Goal: Task Accomplishment & Management: Manage account settings

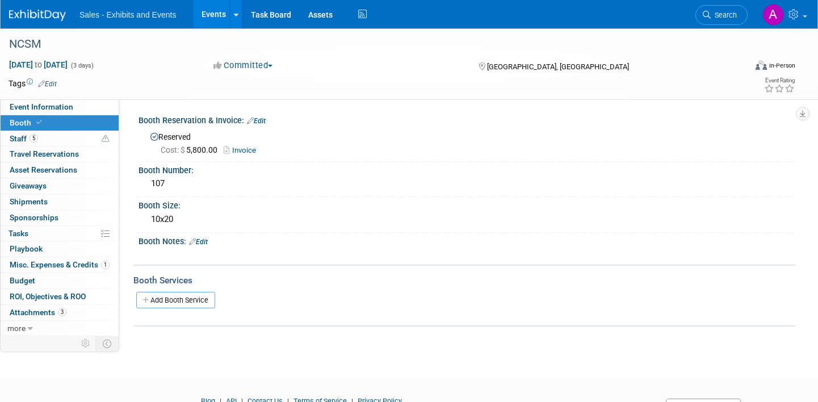
click at [728, 17] on span "Search" at bounding box center [723, 15] width 26 height 9
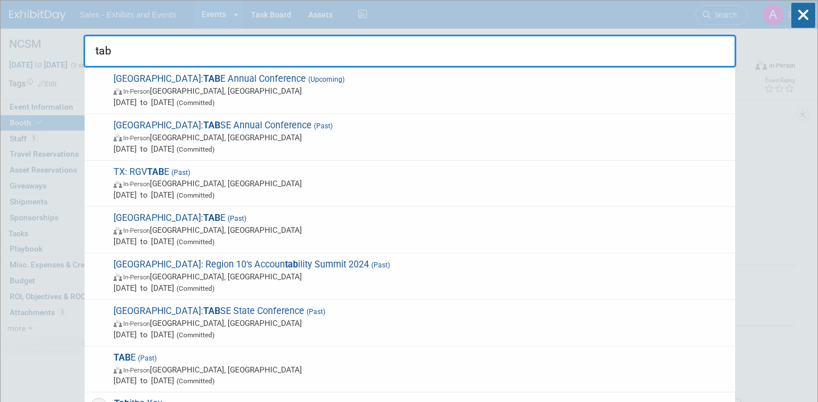
type input "tabe"
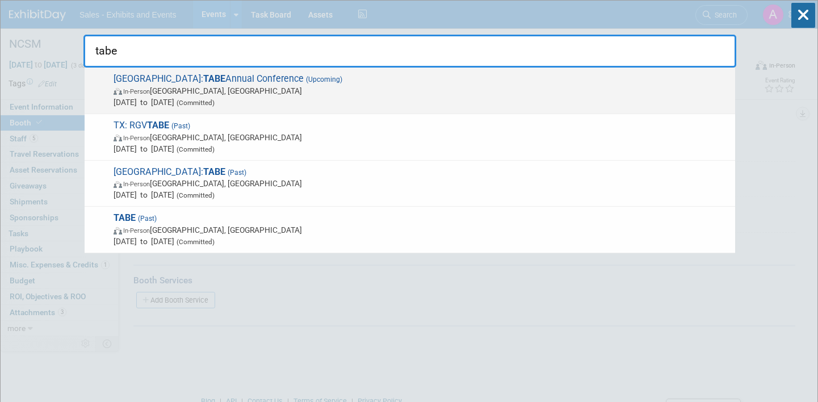
click at [324, 90] on span "In-Person [GEOGRAPHIC_DATA], [GEOGRAPHIC_DATA]" at bounding box center [421, 90] width 616 height 11
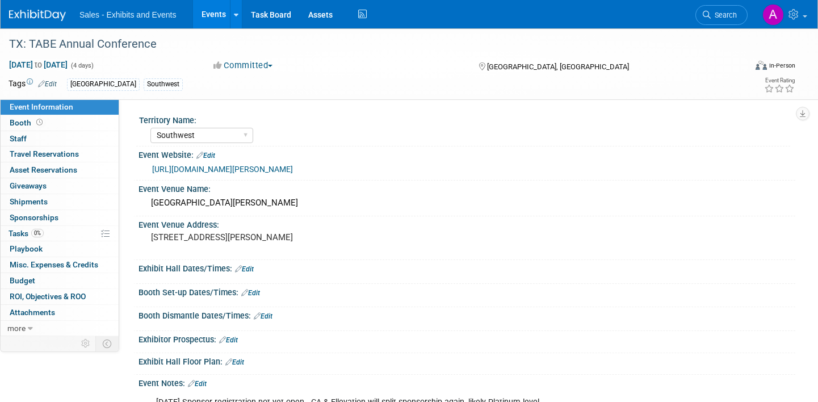
select select "Southwest"
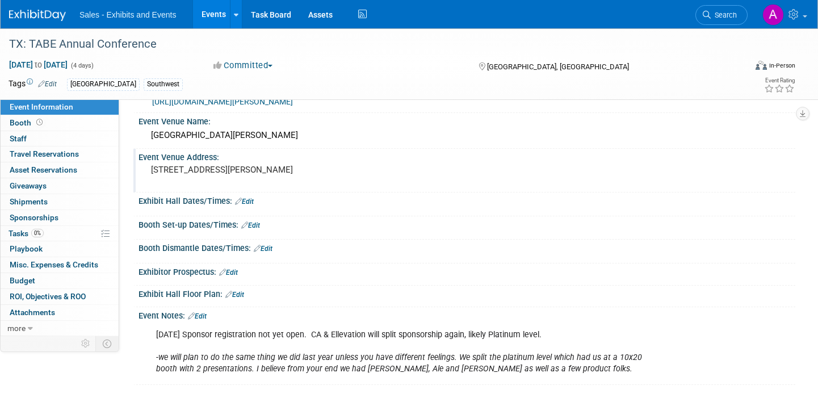
scroll to position [70, 0]
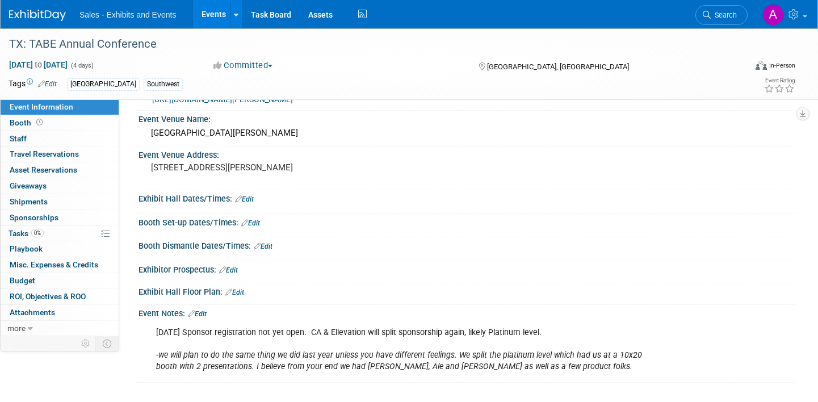
click at [251, 226] on link "Edit" at bounding box center [250, 223] width 19 height 8
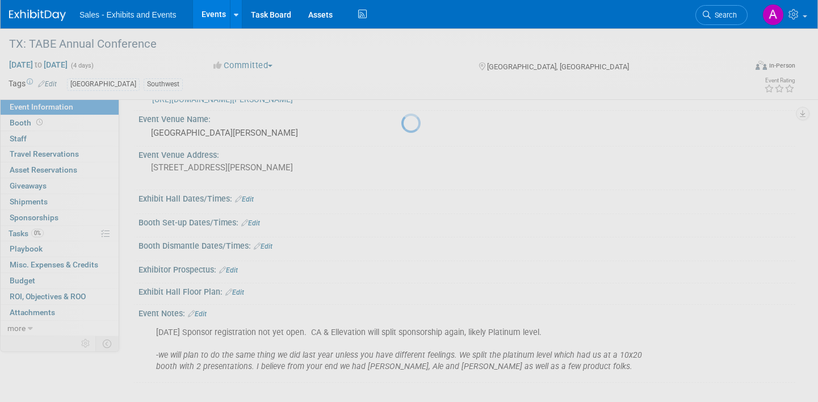
click at [401, 222] on div at bounding box center [409, 201] width 16 height 402
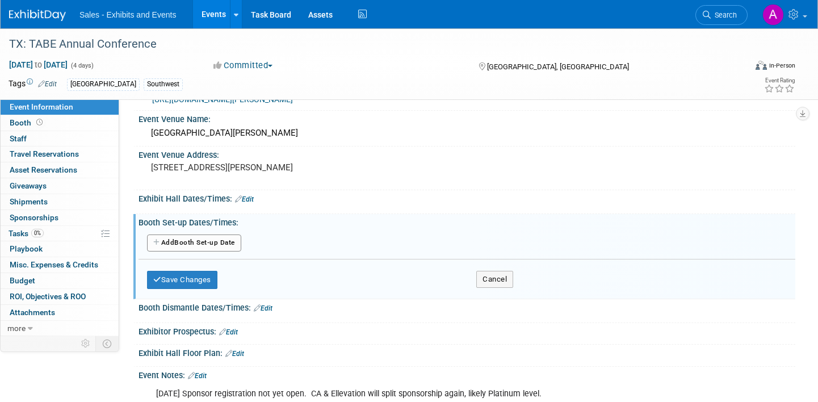
click at [220, 247] on button "Add Another Booth Set-up Date" at bounding box center [194, 242] width 94 height 17
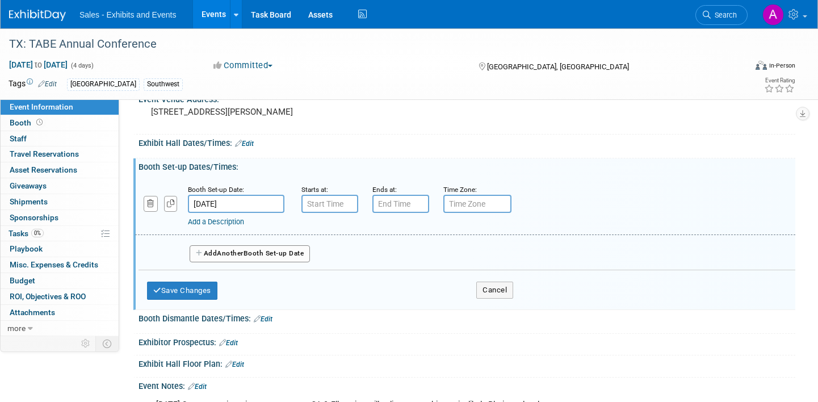
scroll to position [134, 0]
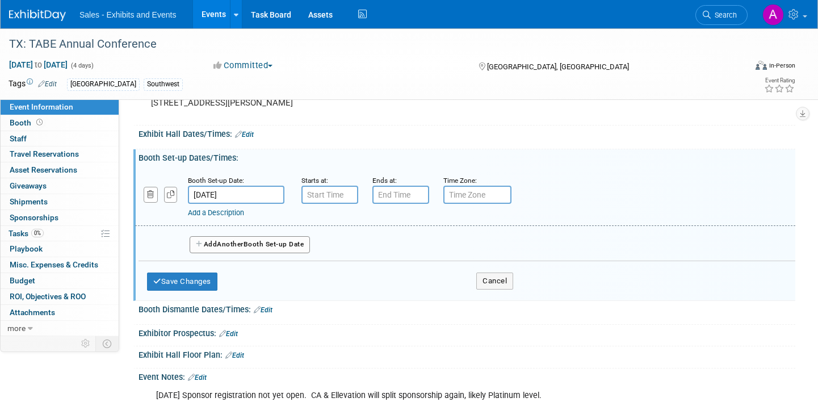
click at [327, 189] on input "text" at bounding box center [329, 195] width 57 height 18
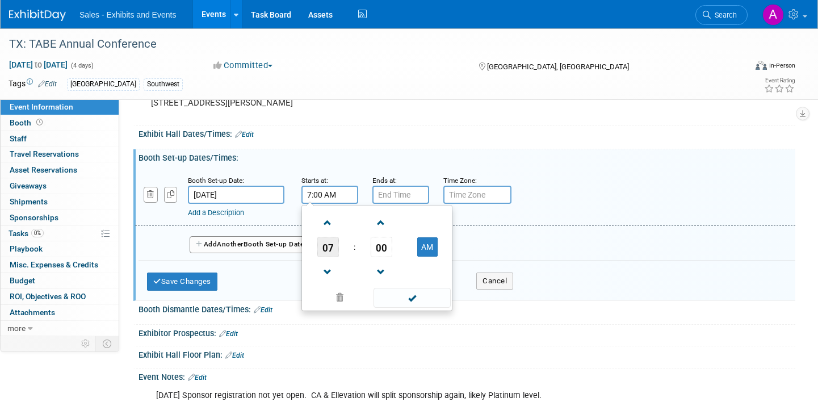
click at [330, 251] on span "07" at bounding box center [328, 247] width 22 height 20
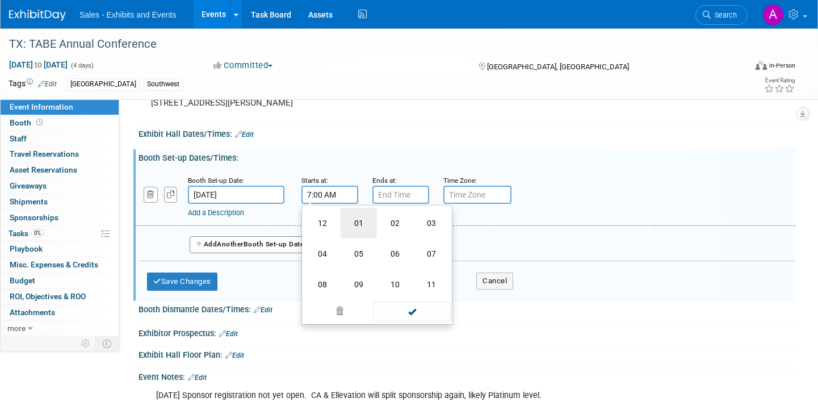
click at [354, 222] on td "01" at bounding box center [358, 223] width 36 height 31
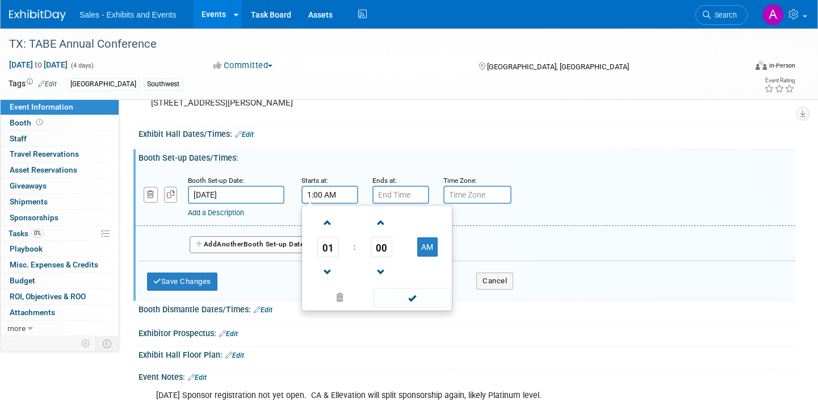
click at [416, 249] on td "AM" at bounding box center [427, 247] width 45 height 20
click at [424, 246] on button "AM" at bounding box center [427, 246] width 20 height 19
type input "1:00 PM"
click at [405, 189] on input "text" at bounding box center [400, 195] width 57 height 18
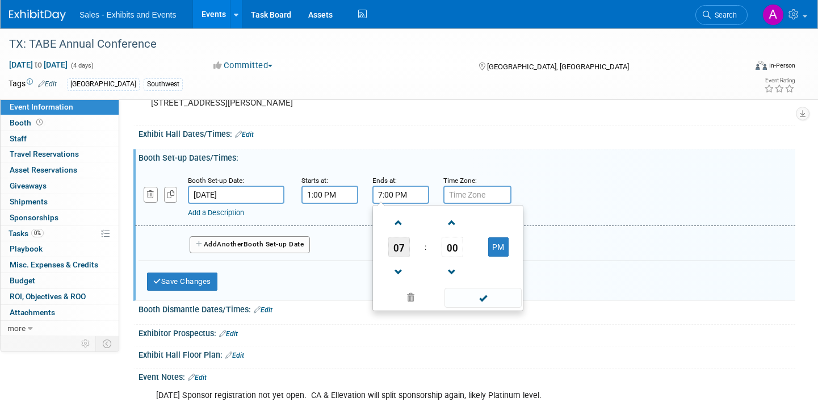
click at [405, 244] on span "07" at bounding box center [399, 247] width 22 height 20
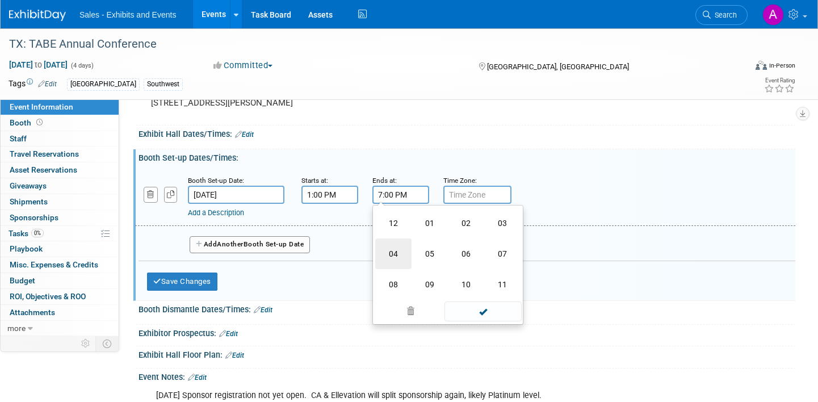
click at [405, 253] on td "04" at bounding box center [393, 253] width 36 height 31
type input "4:00 PM"
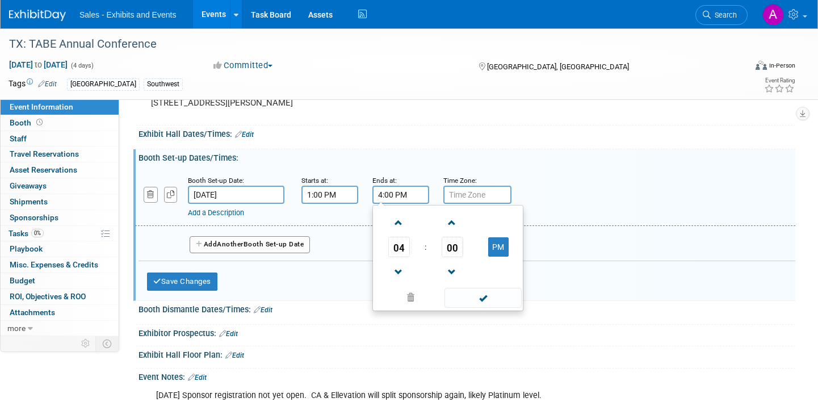
click at [423, 158] on div "Booth Set-up Dates/Times: Edit" at bounding box center [466, 156] width 656 height 14
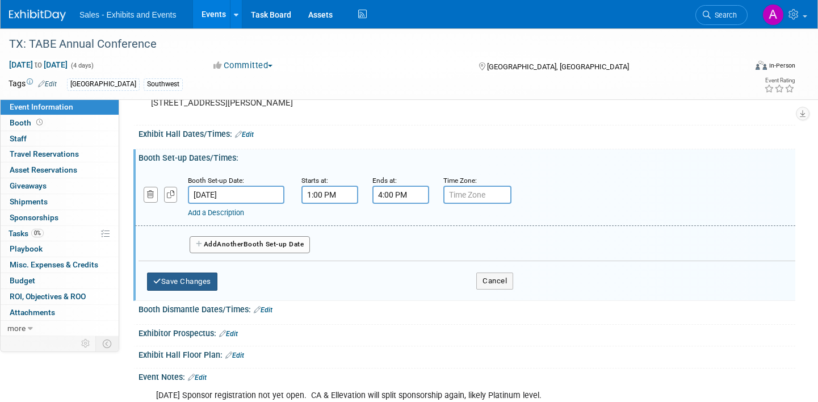
click at [182, 279] on button "Save Changes" at bounding box center [182, 281] width 70 height 18
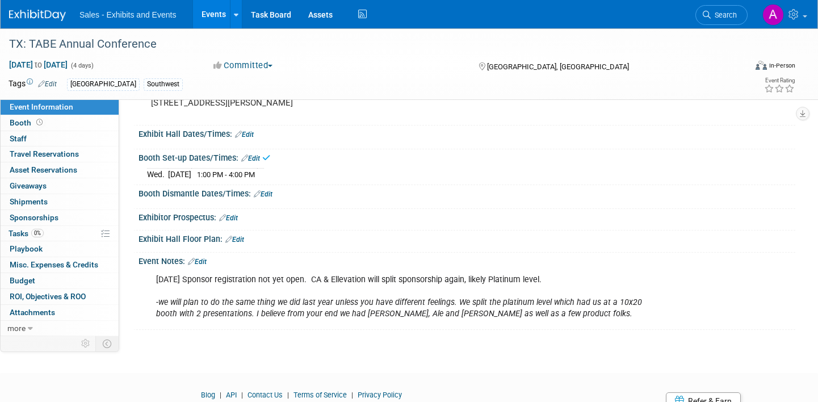
click at [248, 130] on link "Edit" at bounding box center [244, 134] width 19 height 8
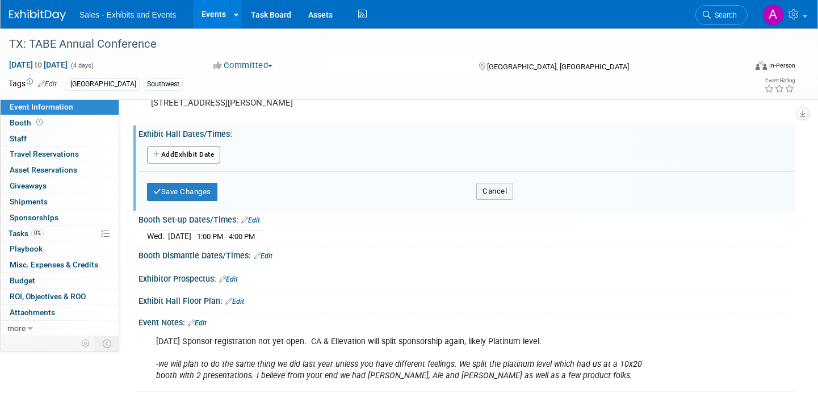
click at [199, 161] on button "Add Another Exhibit Date" at bounding box center [183, 154] width 73 height 17
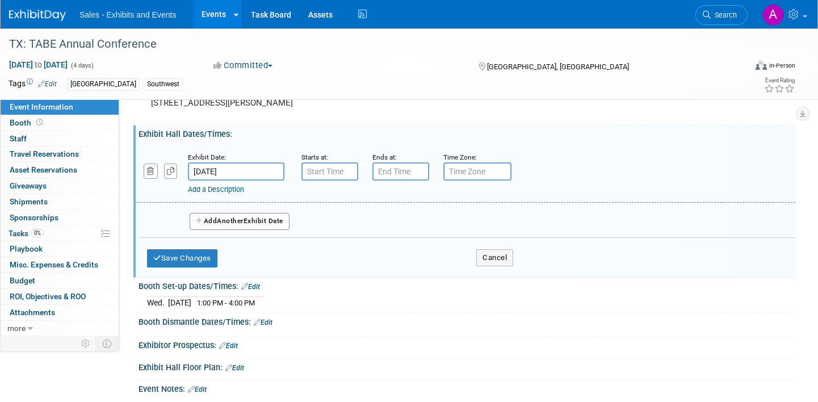
click at [326, 171] on input "text" at bounding box center [329, 171] width 57 height 18
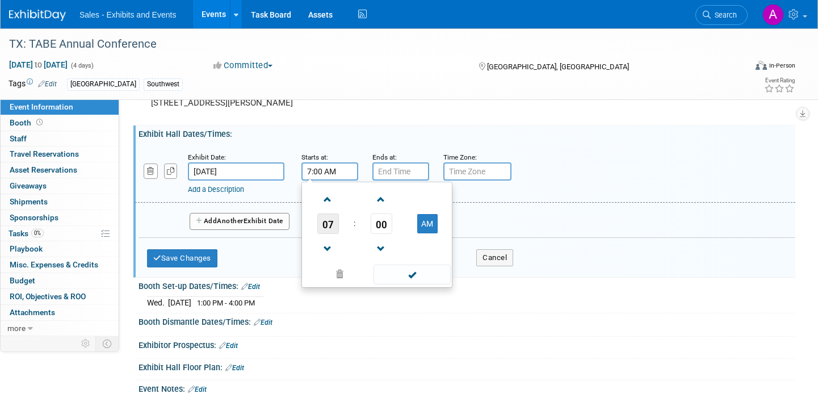
click at [328, 221] on span "07" at bounding box center [328, 223] width 22 height 20
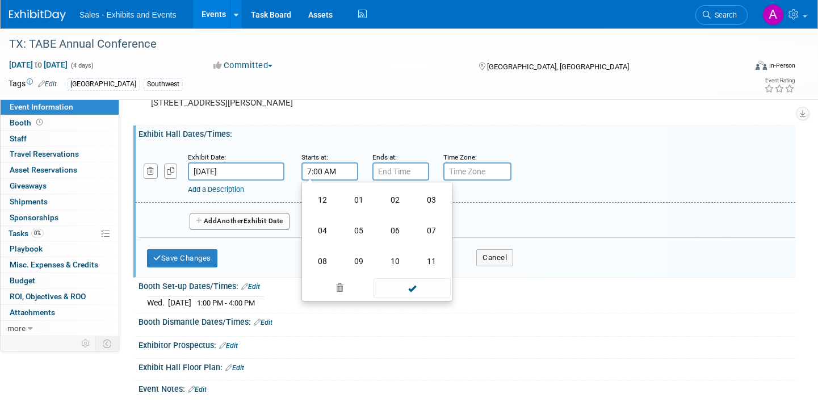
click at [328, 221] on td "04" at bounding box center [322, 230] width 36 height 31
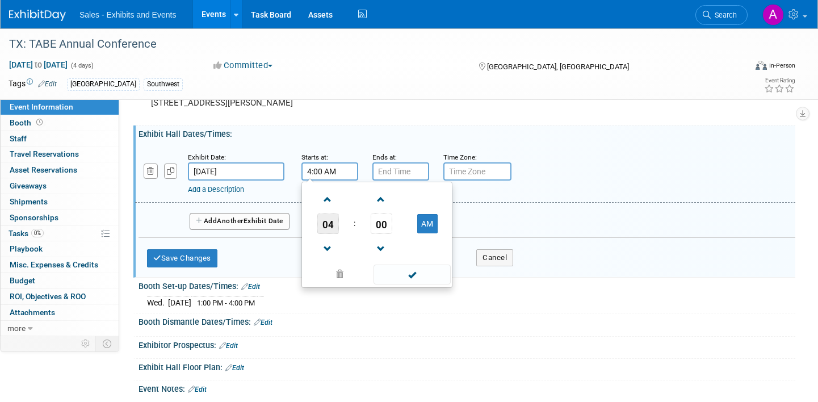
click at [328, 221] on span "04" at bounding box center [328, 223] width 22 height 20
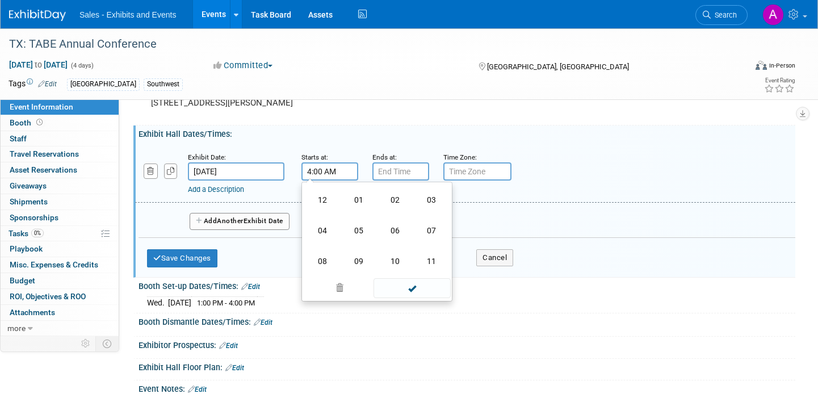
click at [318, 171] on input "4:00 AM" at bounding box center [329, 171] width 57 height 18
click at [325, 172] on input "4:00 AM" at bounding box center [329, 171] width 57 height 18
click at [397, 286] on span at bounding box center [411, 288] width 77 height 20
click at [333, 170] on input "4:30 AM" at bounding box center [329, 171] width 57 height 18
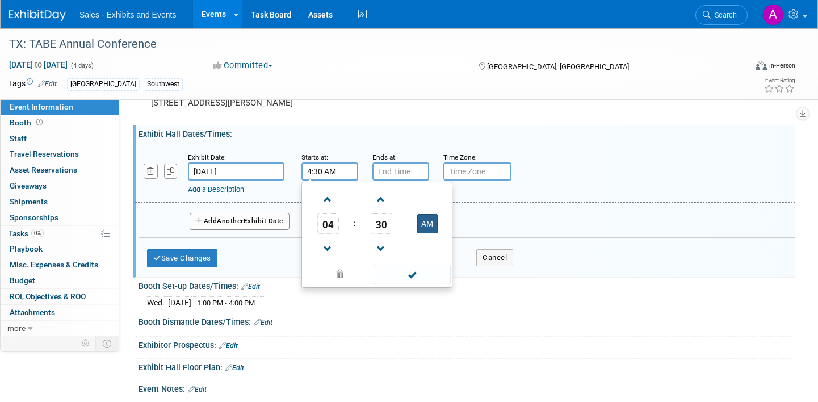
click at [432, 222] on button "AM" at bounding box center [427, 223] width 20 height 19
type input "4:30 PM"
click at [398, 171] on input "text" at bounding box center [400, 171] width 57 height 18
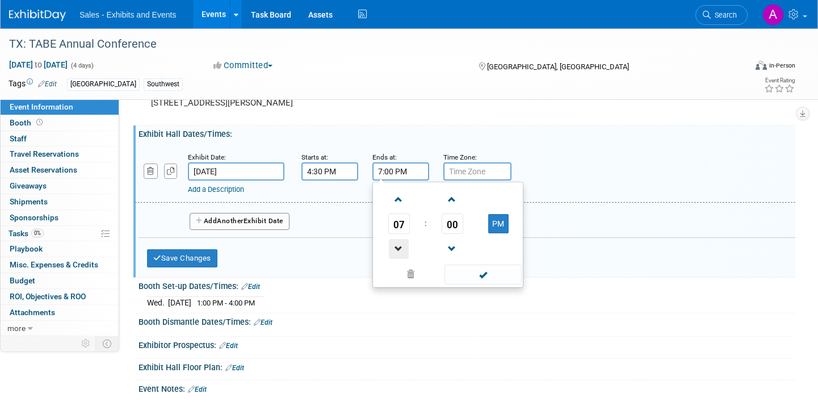
click at [401, 254] on span at bounding box center [399, 249] width 20 height 20
click at [399, 199] on span at bounding box center [399, 199] width 20 height 20
type input "6:00 PM"
click at [431, 128] on div "Exhibit Hall Dates/Times: Edit" at bounding box center [466, 132] width 656 height 14
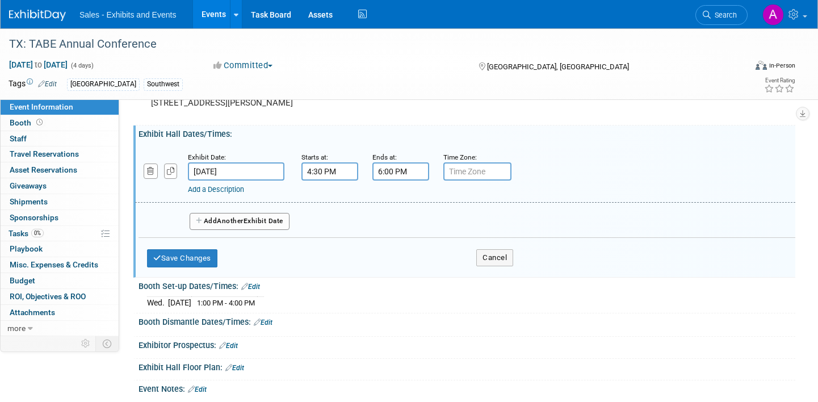
click at [236, 222] on span "Another" at bounding box center [230, 221] width 27 height 8
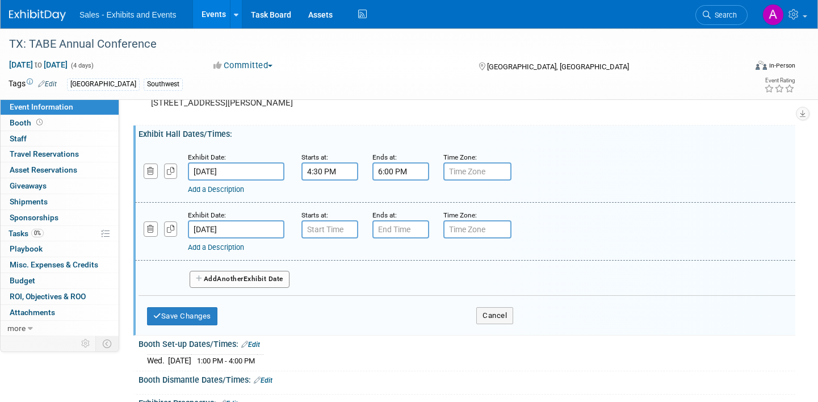
click at [333, 168] on input "4:30 PM" at bounding box center [329, 171] width 57 height 18
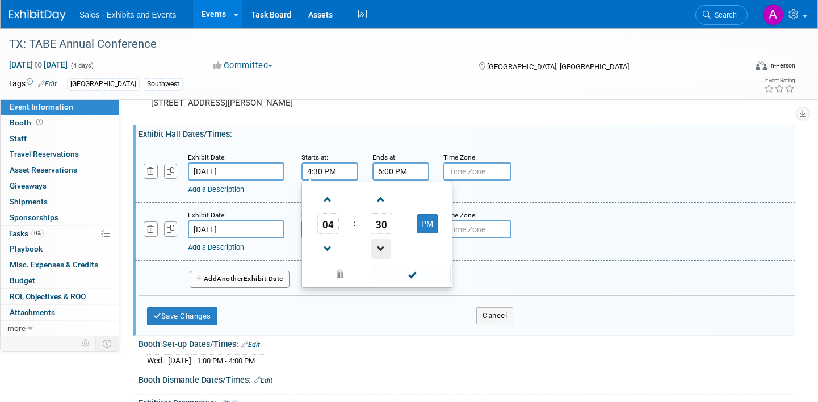
click at [385, 250] on span at bounding box center [381, 249] width 20 height 20
click at [380, 216] on span "29" at bounding box center [381, 223] width 22 height 20
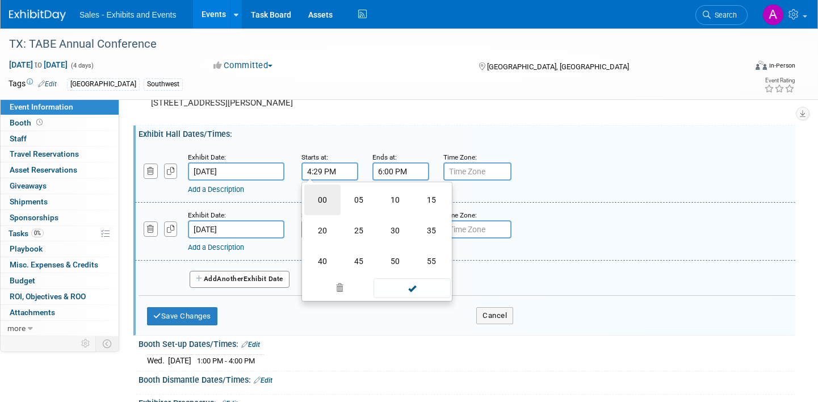
click at [315, 195] on td "00" at bounding box center [322, 199] width 36 height 31
type input "4:00 PM"
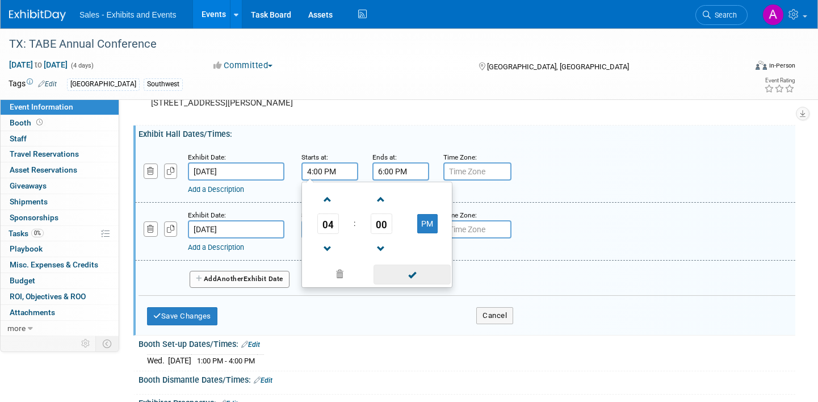
click at [415, 273] on span at bounding box center [411, 274] width 77 height 20
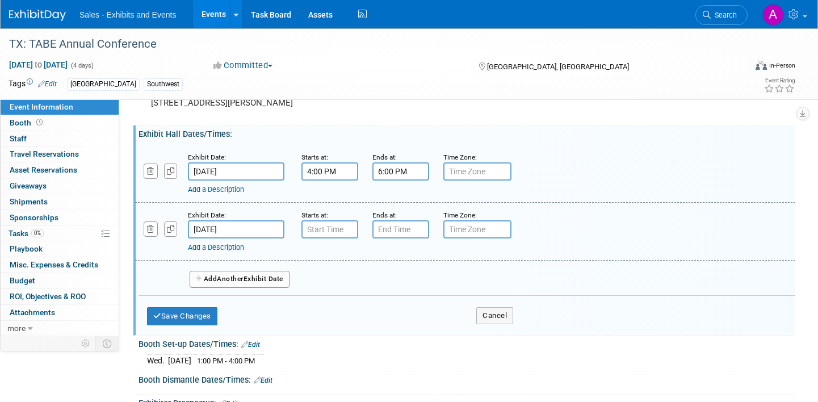
click at [234, 191] on link "Add a Description" at bounding box center [216, 189] width 56 height 9
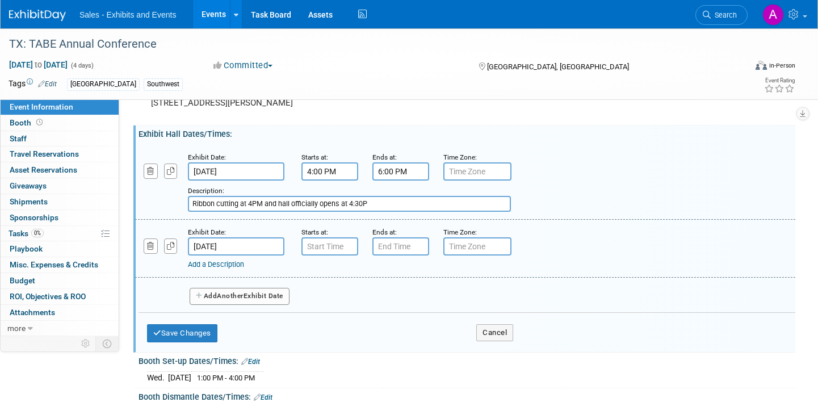
type input "Ribbon cutting at 4PM and hall officially opens at 4:30P"
click at [243, 296] on span "Another" at bounding box center [230, 296] width 27 height 8
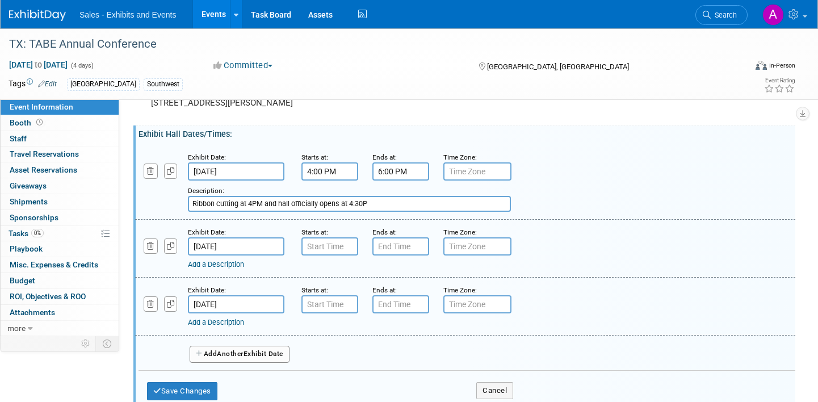
drag, startPoint x: 264, startPoint y: 363, endPoint x: 433, endPoint y: 298, distance: 181.2
click at [433, 298] on div "Exhibit Date: Oct 24, 2025 Starts at: Ends at: Time Zone: Apply to all Add a De…" at bounding box center [465, 306] width 660 height 58
type input "7:00 PM"
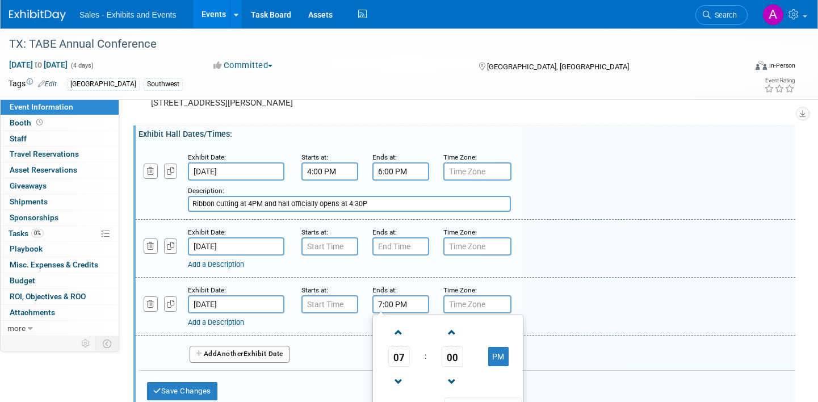
drag, startPoint x: 394, startPoint y: 296, endPoint x: 369, endPoint y: 277, distance: 30.4
click at [369, 277] on div "Exhibit Date: Oct 24, 2025 Starts at: Ends at: 7:00 PM 07 : 00 PM 12 01 02 03 0…" at bounding box center [465, 306] width 660 height 58
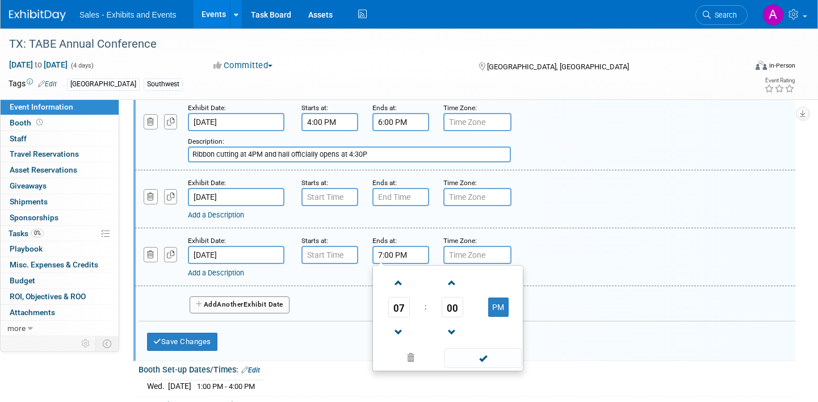
scroll to position [225, 0]
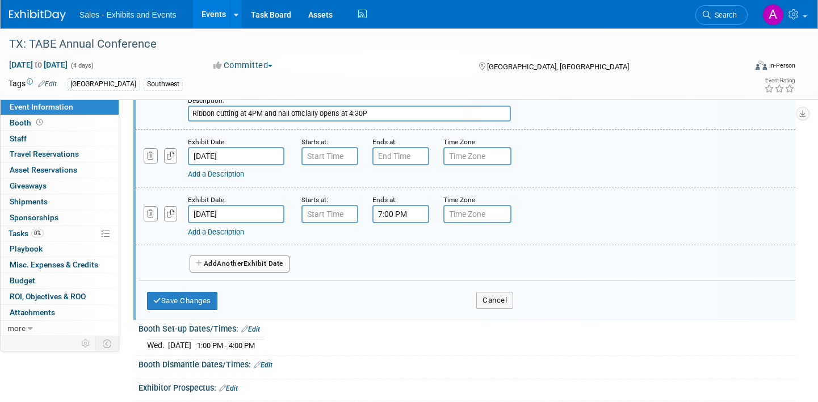
drag, startPoint x: 246, startPoint y: 195, endPoint x: 225, endPoint y: 230, distance: 40.2
click at [225, 230] on div "Exhibit Date: Oct 24, 2025 Starts at: Ends at: 7:00 PM Time Zone: Apply to all …" at bounding box center [465, 216] width 660 height 58
click at [334, 213] on input "text" at bounding box center [329, 214] width 57 height 18
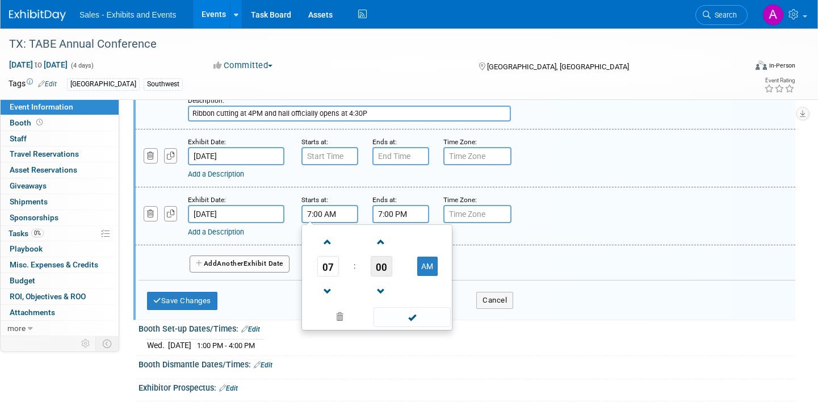
click at [380, 266] on span "00" at bounding box center [381, 266] width 22 height 20
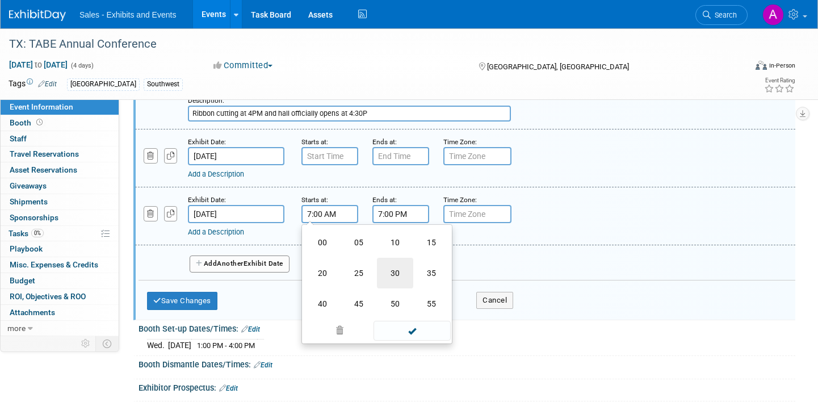
click at [389, 267] on td "30" at bounding box center [395, 273] width 36 height 31
type input "7:30 AM"
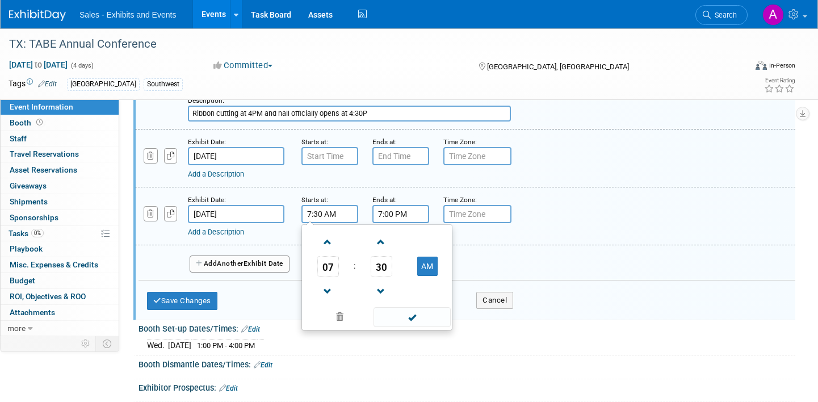
click at [402, 212] on input "7:00 PM" at bounding box center [400, 214] width 57 height 18
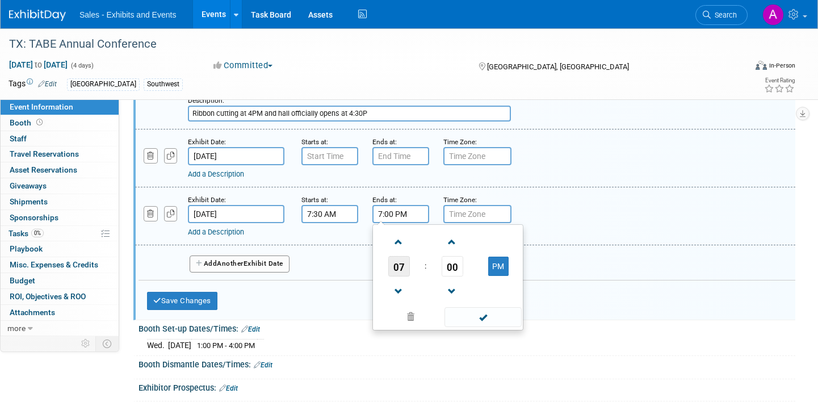
click at [401, 276] on span "07" at bounding box center [399, 266] width 22 height 20
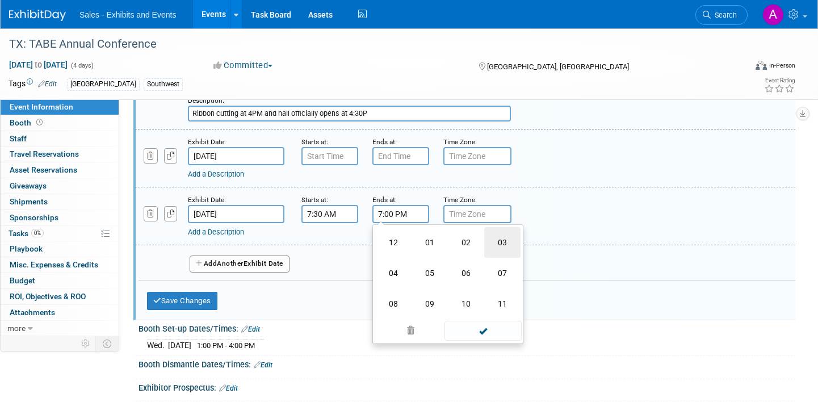
click at [500, 239] on td "03" at bounding box center [502, 242] width 36 height 31
type input "3:00 PM"
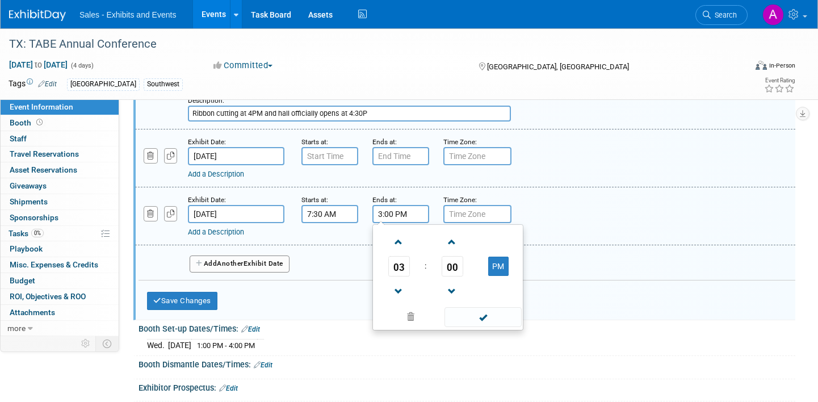
click at [242, 246] on div "Add Another Exhibit Date" at bounding box center [466, 260] width 656 height 30
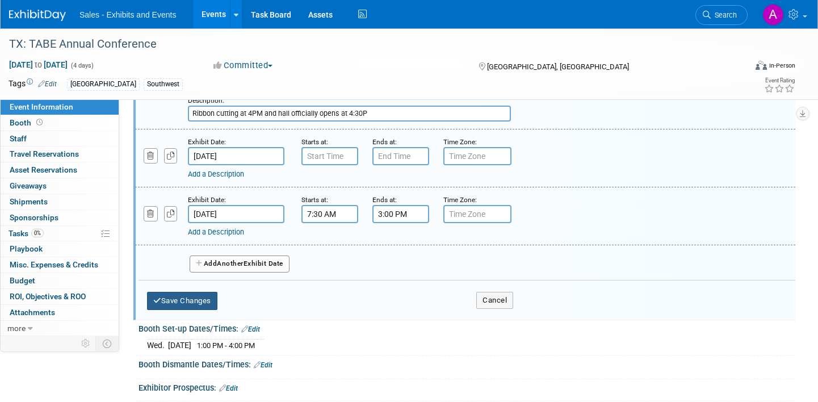
click at [204, 299] on button "Save Changes" at bounding box center [182, 301] width 70 height 18
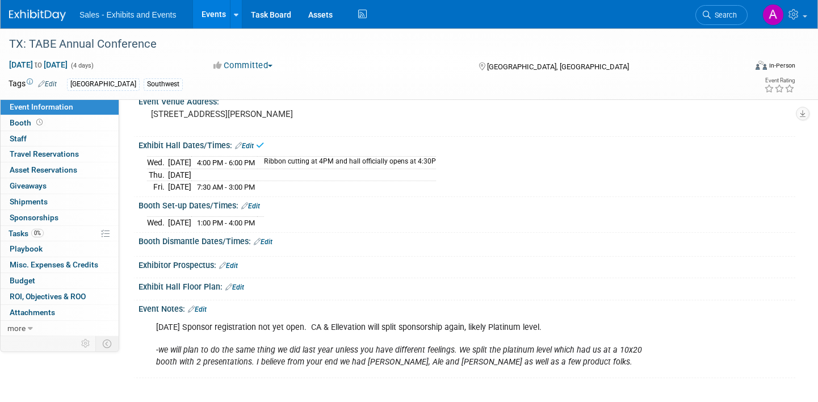
scroll to position [112, 0]
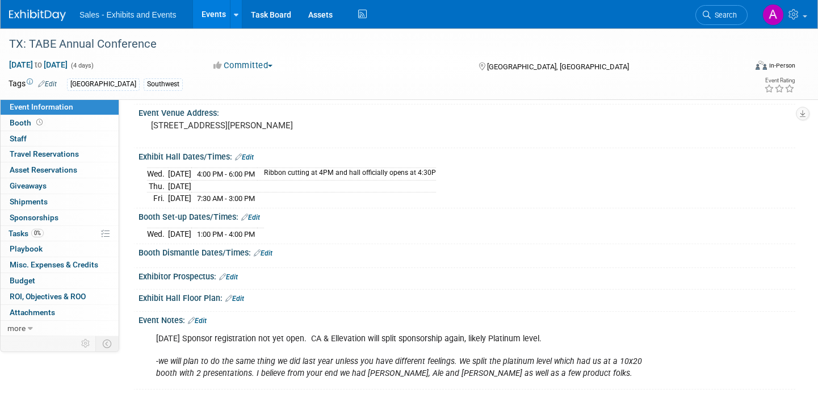
click at [252, 158] on link "Edit" at bounding box center [244, 157] width 19 height 8
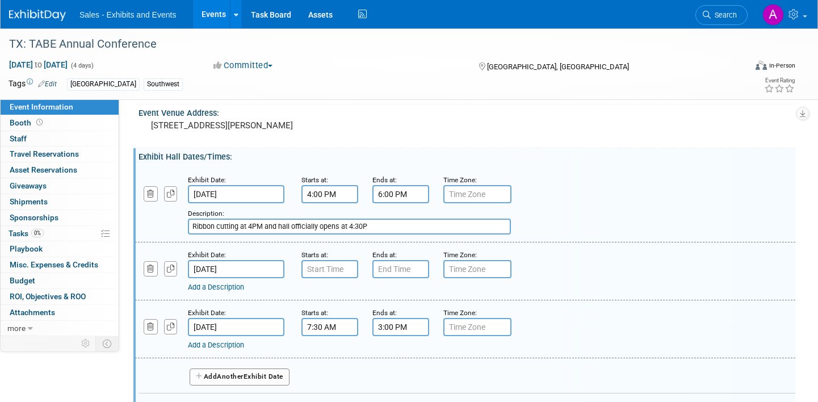
click at [327, 263] on input "text" at bounding box center [329, 269] width 57 height 18
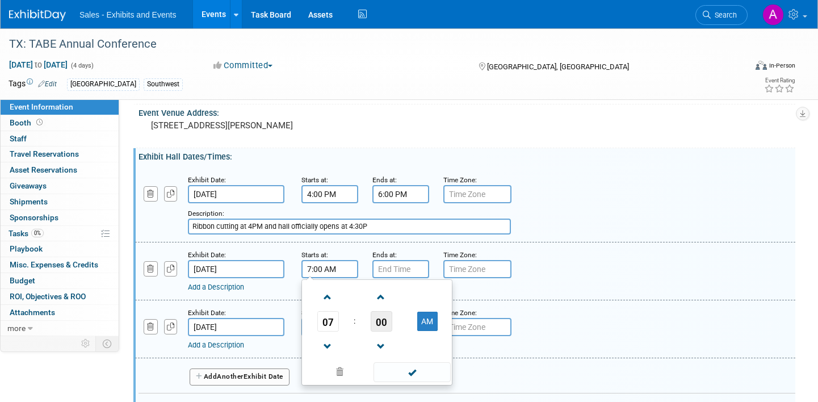
click at [376, 317] on span "00" at bounding box center [381, 321] width 22 height 20
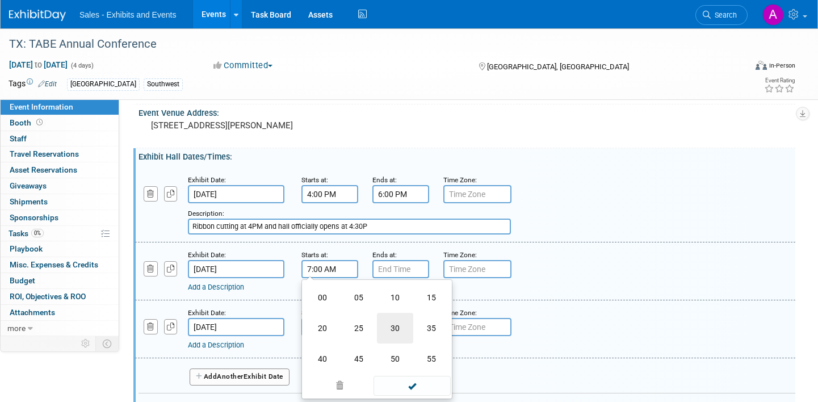
click at [398, 326] on td "30" at bounding box center [395, 328] width 36 height 31
type input "7:30 AM"
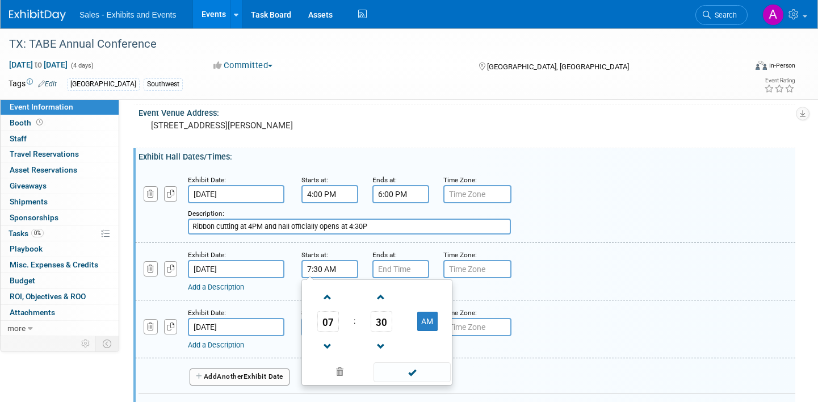
click at [402, 266] on input "text" at bounding box center [400, 269] width 57 height 18
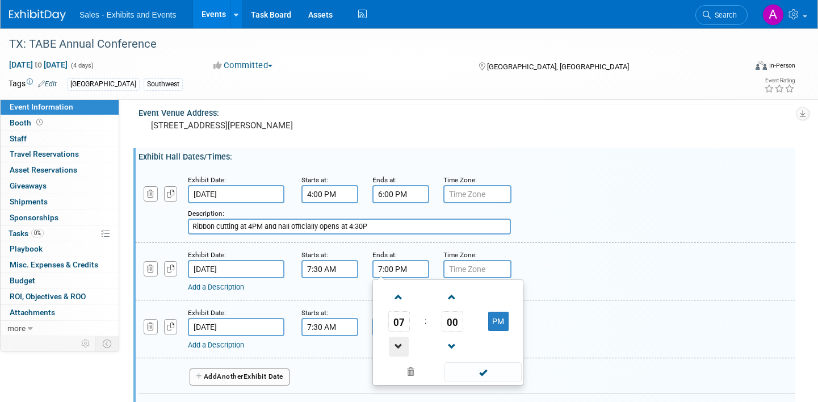
click at [401, 342] on span at bounding box center [399, 346] width 20 height 20
type input "3:00 PM"
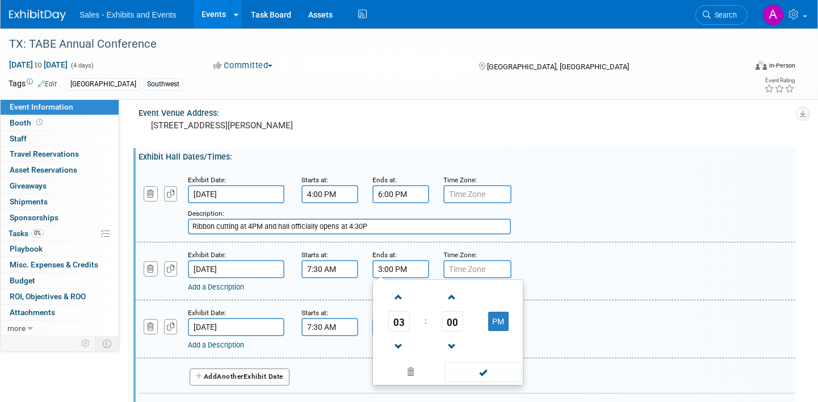
click at [513, 222] on div "Description: Ribbon cutting at 4PM and hall officially opens at 4:30P" at bounding box center [435, 220] width 494 height 27
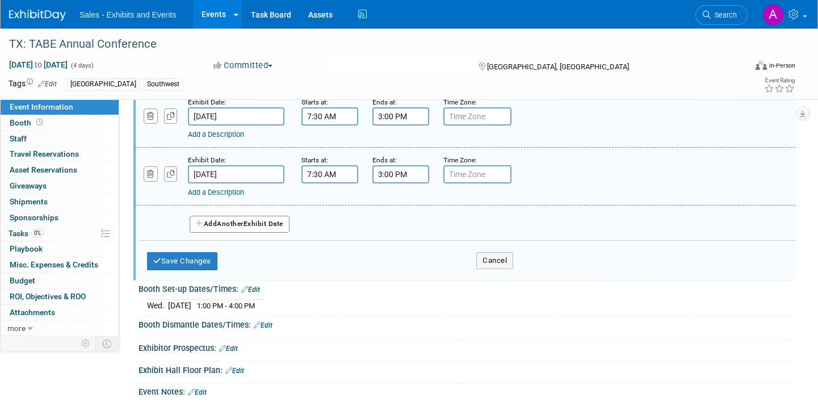
scroll to position [303, 0]
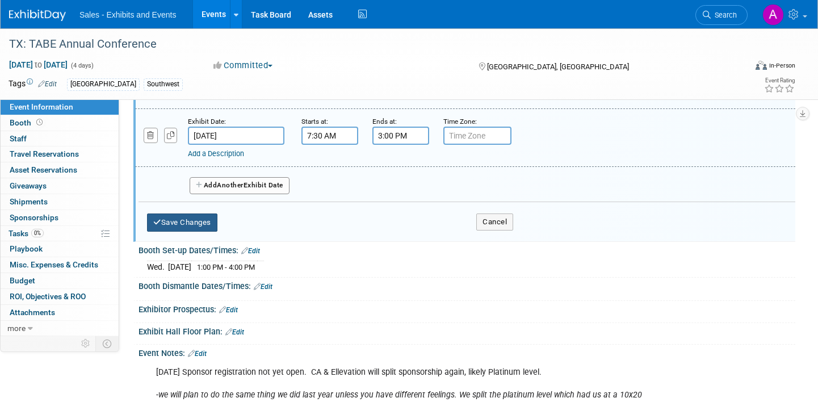
click at [203, 224] on button "Save Changes" at bounding box center [182, 222] width 70 height 18
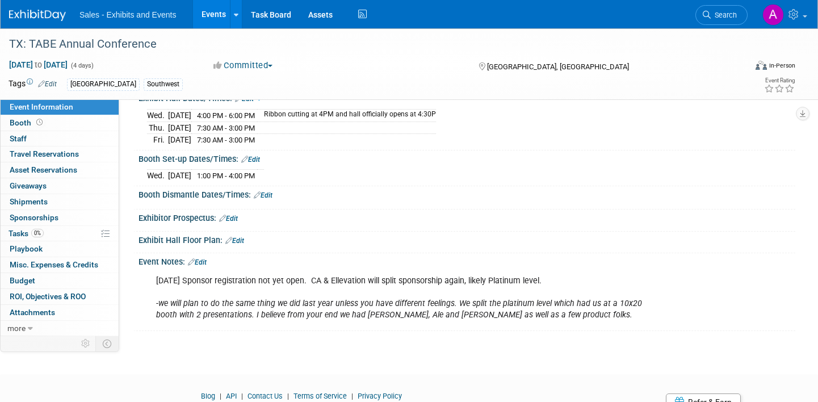
scroll to position [173, 0]
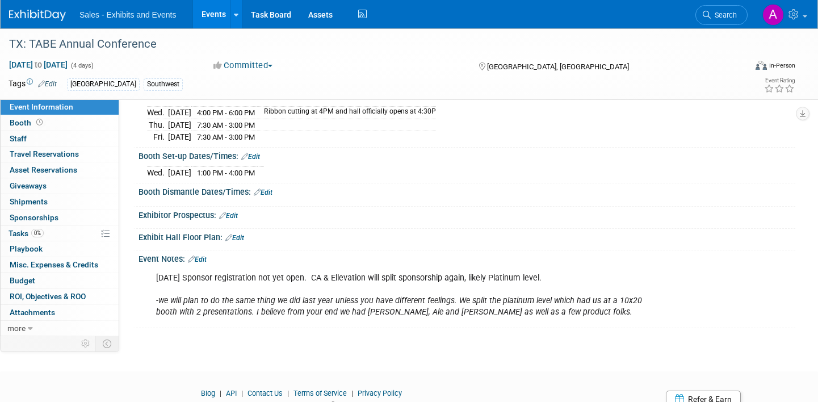
click at [270, 188] on link "Edit" at bounding box center [263, 192] width 19 height 8
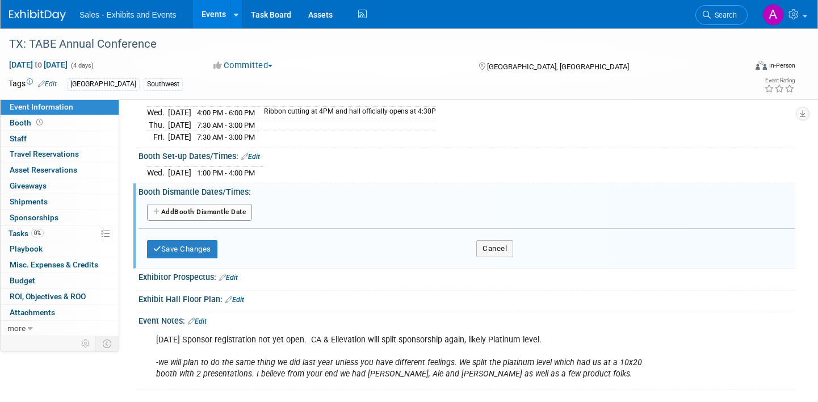
click at [226, 209] on button "Add Another Booth Dismantle Date" at bounding box center [199, 212] width 105 height 17
select select "9"
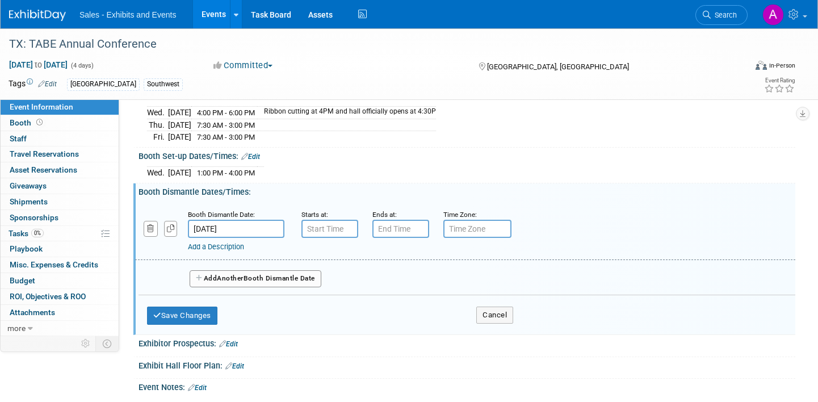
click at [221, 223] on input "Oct 25, 2025" at bounding box center [236, 229] width 96 height 18
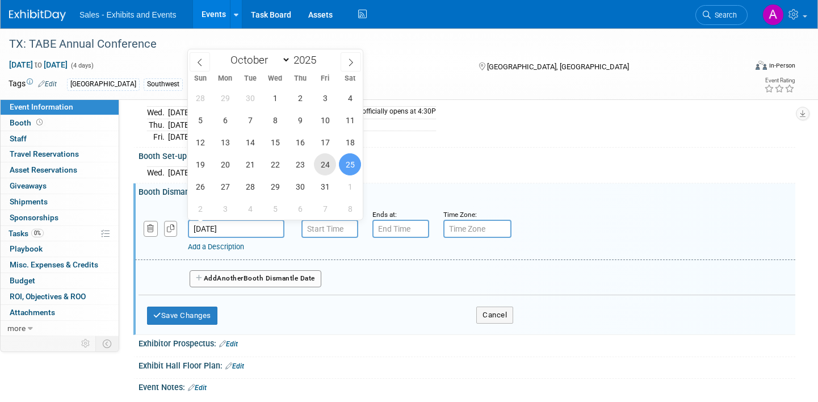
click at [329, 165] on span "24" at bounding box center [325, 164] width 22 height 22
type input "Oct 24, 2025"
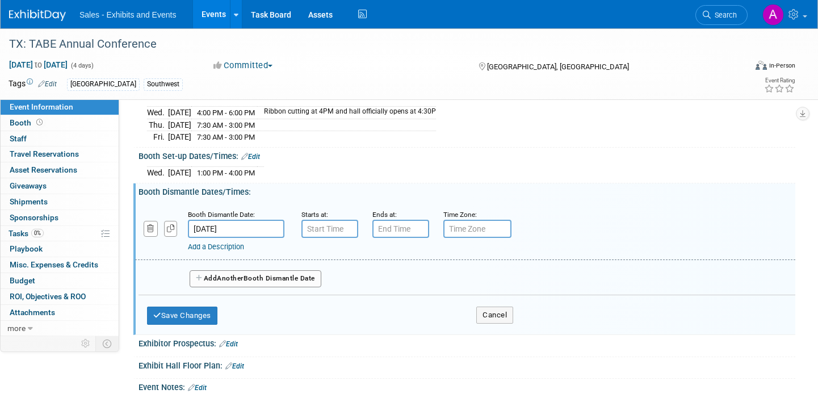
click at [326, 222] on input "text" at bounding box center [329, 229] width 57 height 18
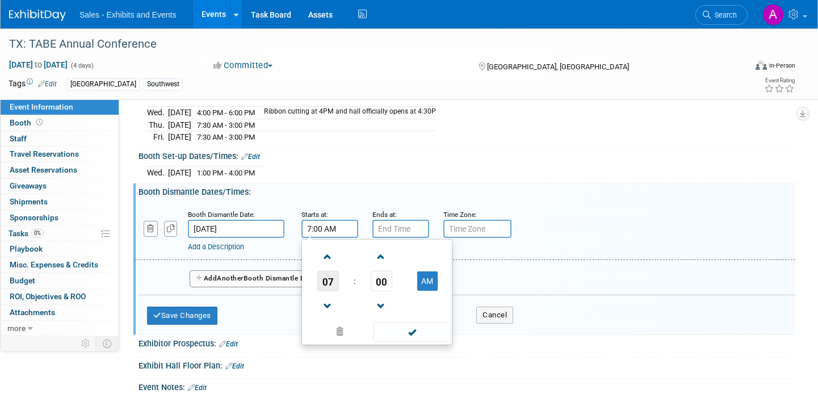
click at [332, 281] on span "07" at bounding box center [328, 281] width 22 height 20
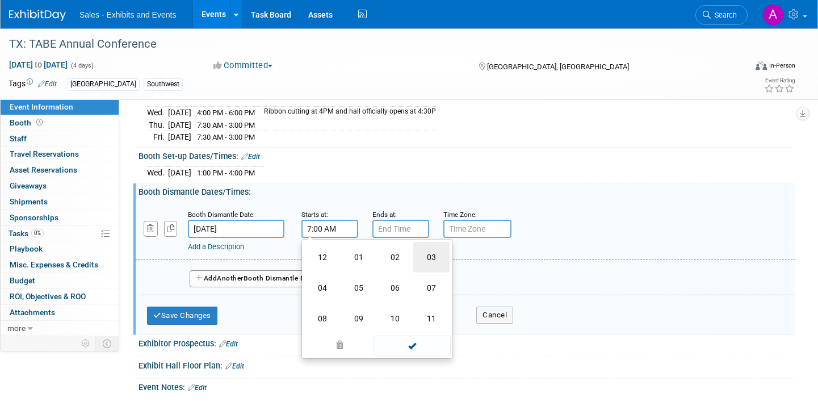
click at [436, 251] on td "03" at bounding box center [431, 257] width 36 height 31
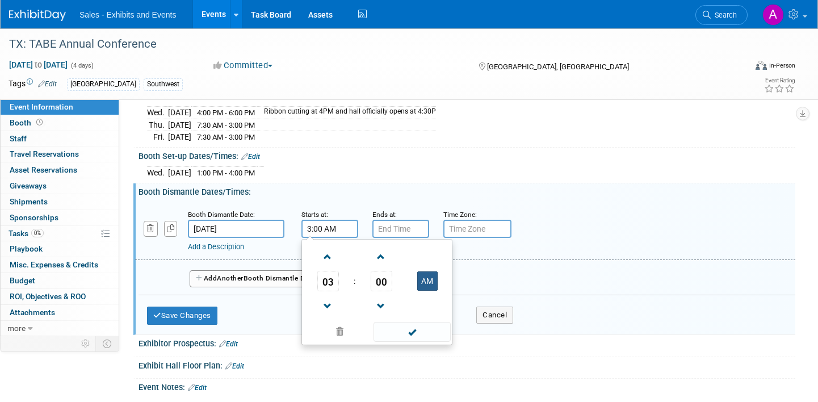
click at [418, 276] on button "AM" at bounding box center [427, 280] width 20 height 19
type input "3:00 PM"
click at [411, 229] on input "text" at bounding box center [400, 229] width 57 height 18
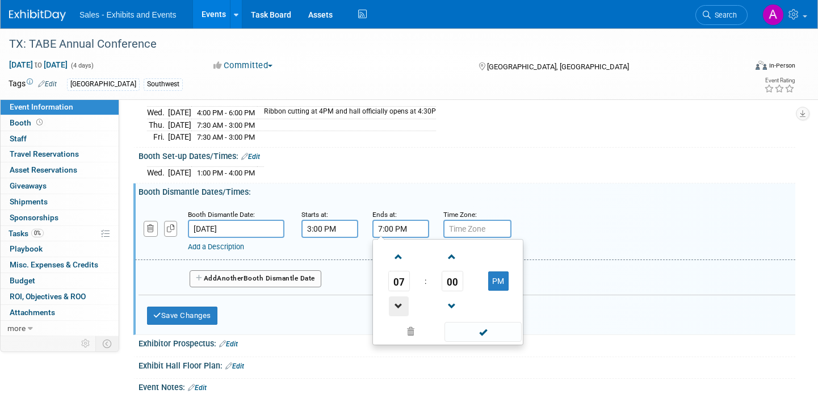
click at [397, 302] on span at bounding box center [399, 306] width 20 height 20
type input "6:00 PM"
click at [419, 184] on div "Booth Dismantle Dates/Times: Edit" at bounding box center [466, 190] width 656 height 14
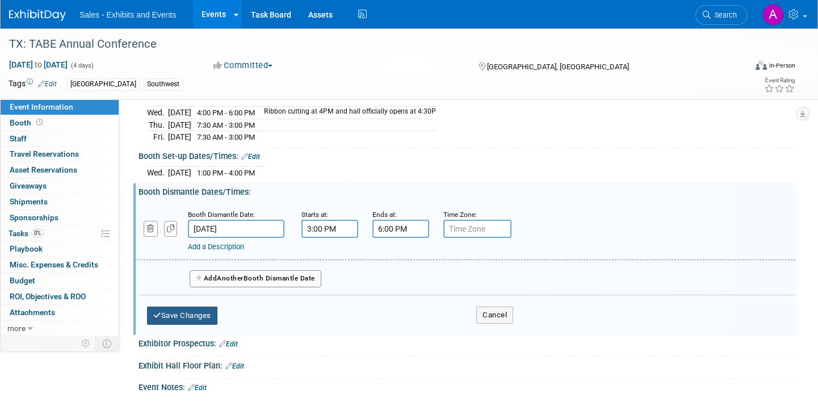
click at [183, 314] on button "Save Changes" at bounding box center [182, 315] width 70 height 18
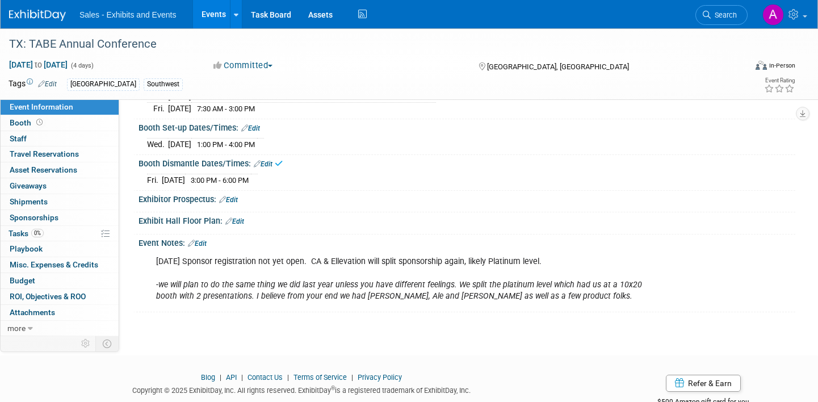
scroll to position [203, 0]
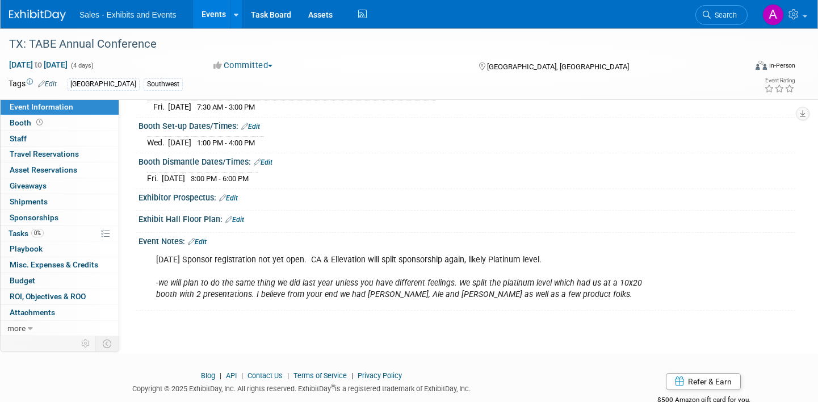
click at [201, 238] on link "Edit" at bounding box center [197, 242] width 19 height 8
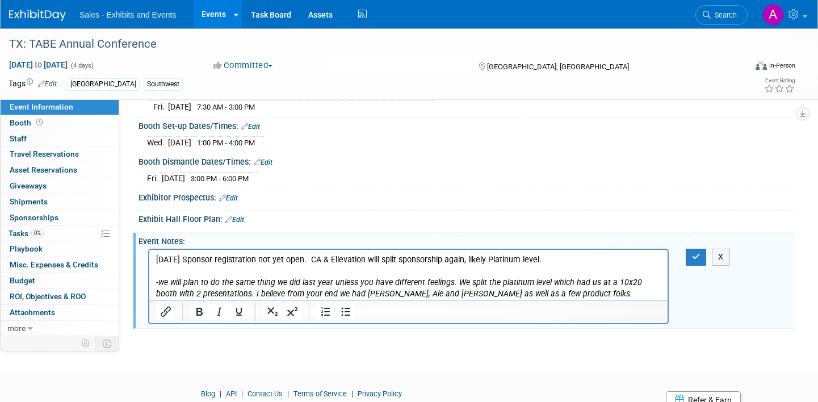
scroll to position [0, 0]
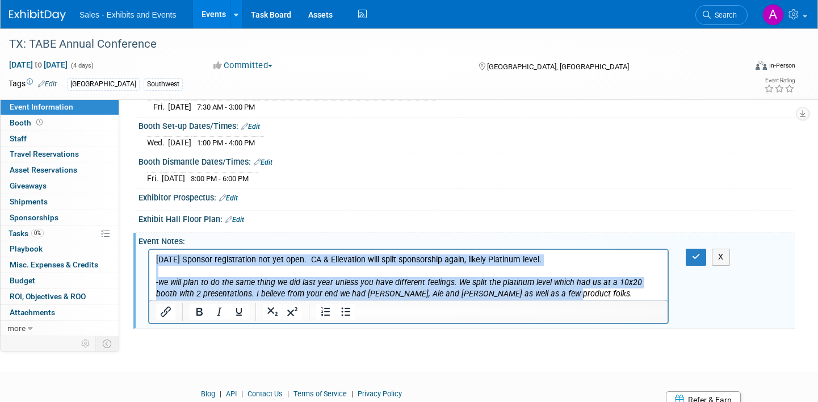
drag, startPoint x: 525, startPoint y: 293, endPoint x: 141, endPoint y: 248, distance: 386.8
click at [149, 250] on html "2/25/25 Sponsor registration not yet open. CA & Ellevation will split sponsorsh…" at bounding box center [408, 275] width 518 height 50
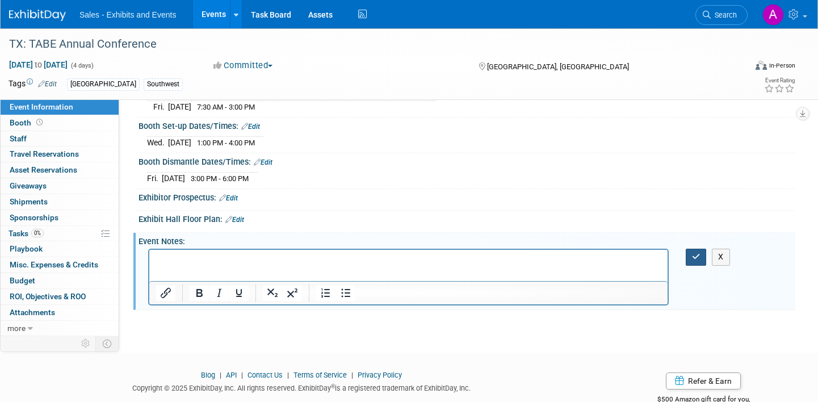
click at [698, 256] on icon "button" at bounding box center [696, 256] width 9 height 8
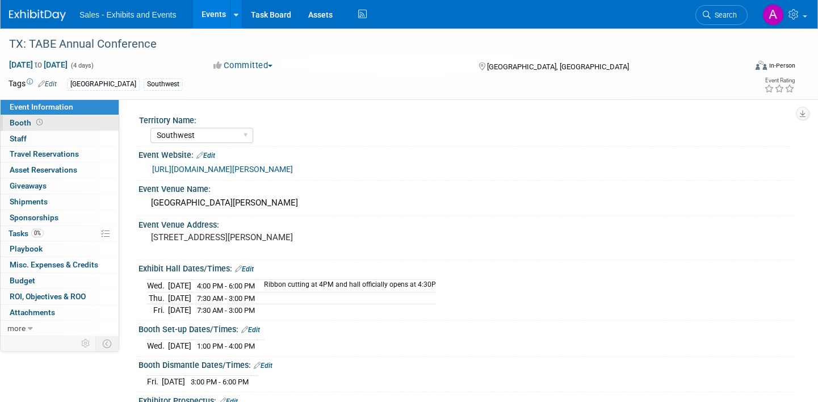
click at [61, 123] on link "Booth" at bounding box center [60, 122] width 118 height 15
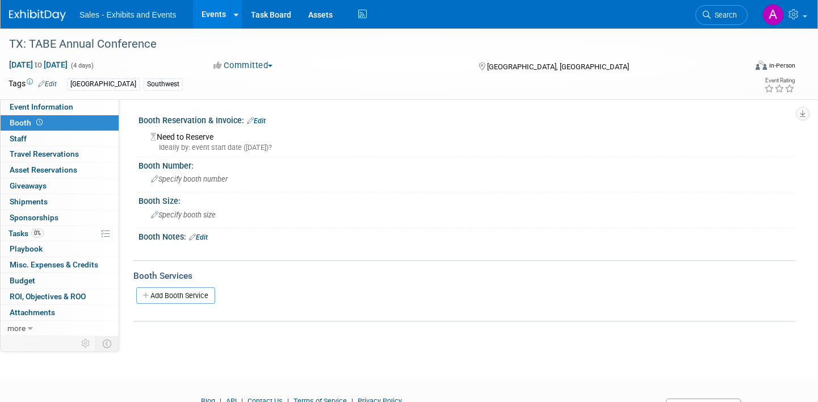
click at [263, 121] on link "Edit" at bounding box center [256, 121] width 19 height 8
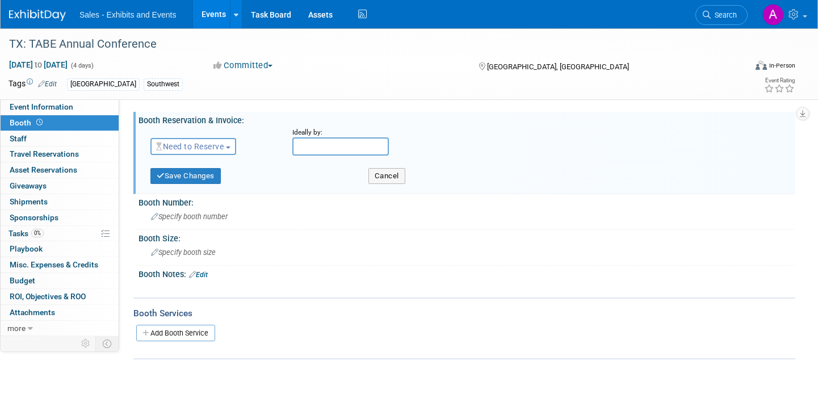
click at [224, 146] on span "Need to Reserve" at bounding box center [190, 146] width 68 height 9
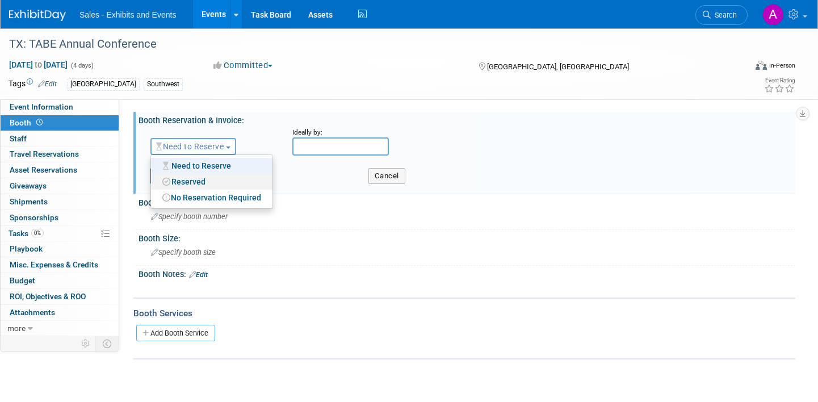
click at [208, 176] on link "Reserved" at bounding box center [211, 182] width 121 height 16
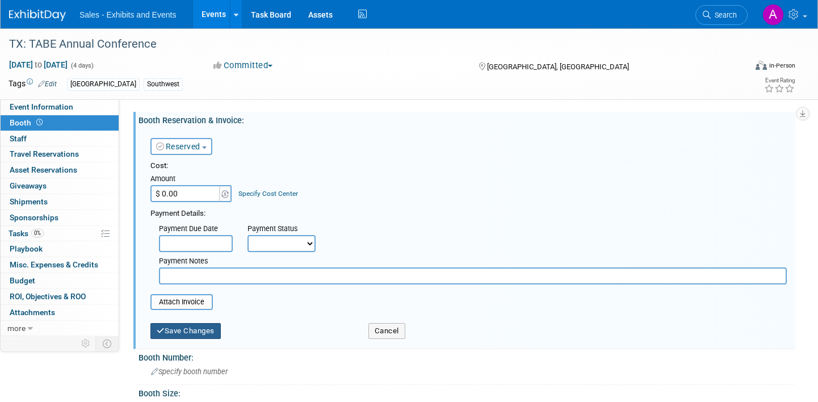
click at [198, 332] on button "Save Changes" at bounding box center [185, 331] width 70 height 16
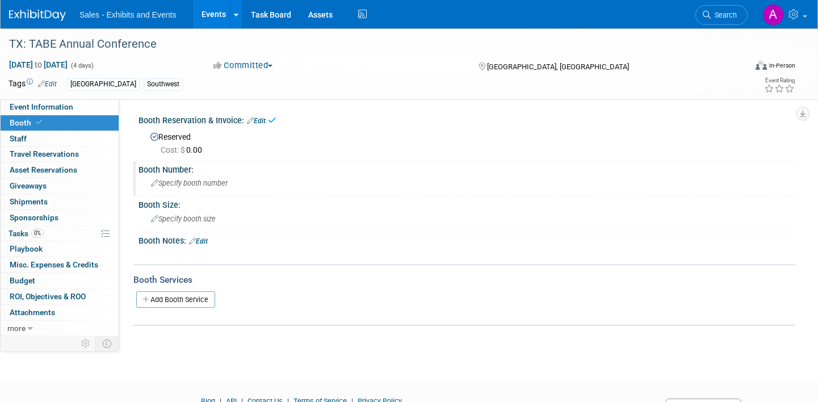
click at [226, 180] on span "Specify booth number" at bounding box center [189, 183] width 77 height 9
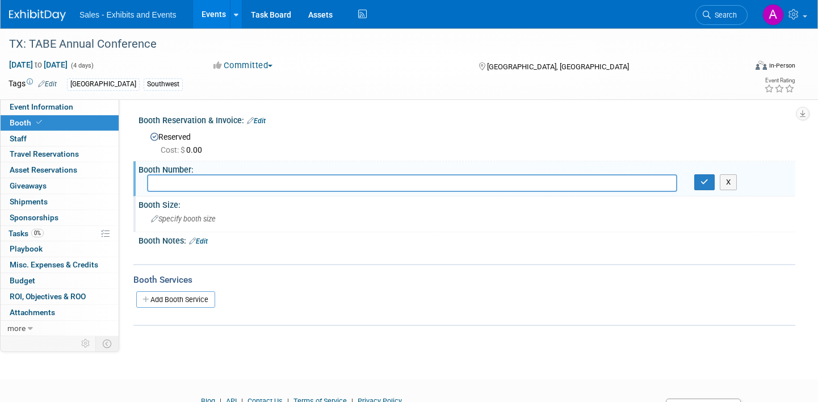
click at [196, 224] on div "Specify booth size" at bounding box center [466, 219] width 639 height 18
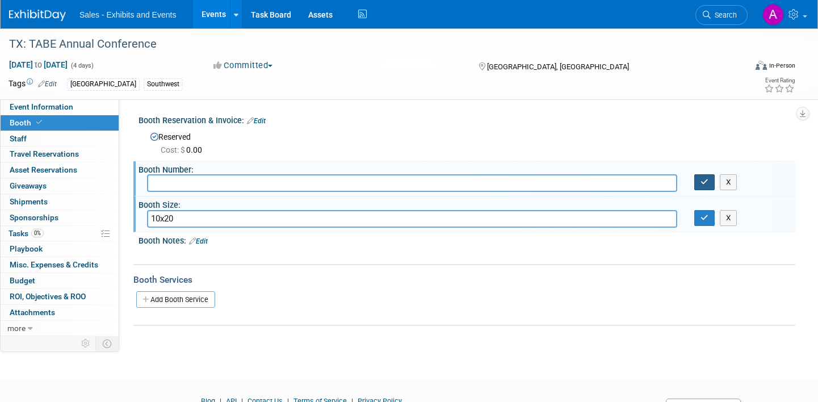
type input "10x20"
click at [704, 180] on icon "button" at bounding box center [704, 181] width 8 height 7
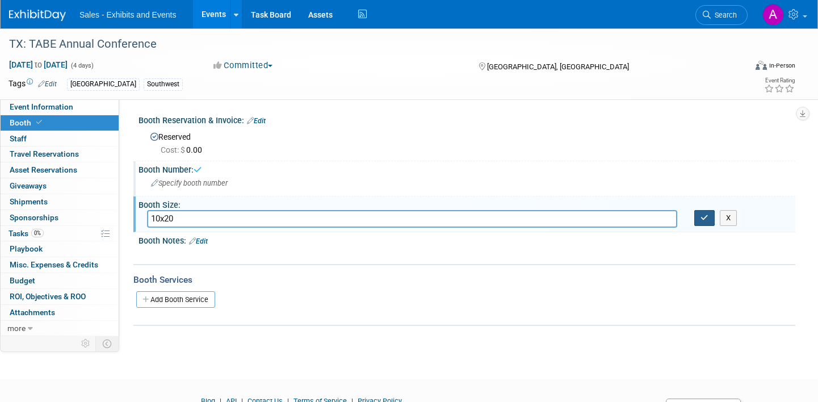
click at [703, 220] on icon "button" at bounding box center [704, 217] width 8 height 7
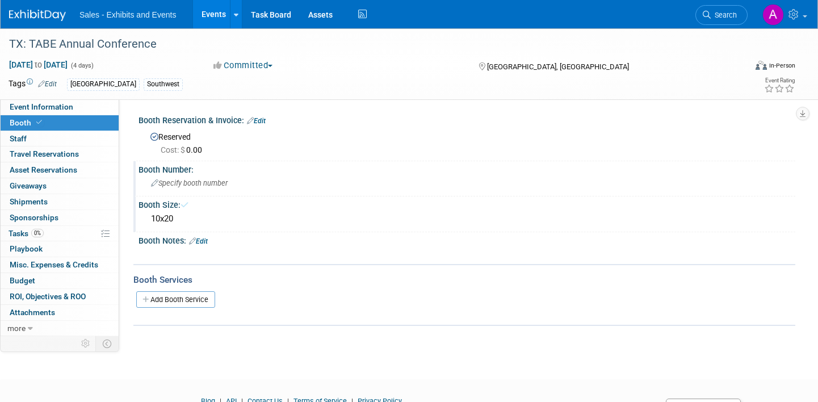
click at [205, 240] on link "Edit" at bounding box center [198, 241] width 19 height 8
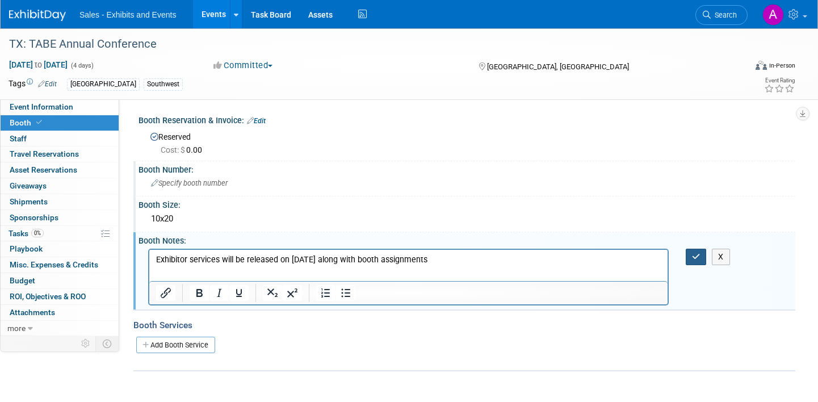
click at [697, 260] on button "button" at bounding box center [695, 256] width 21 height 16
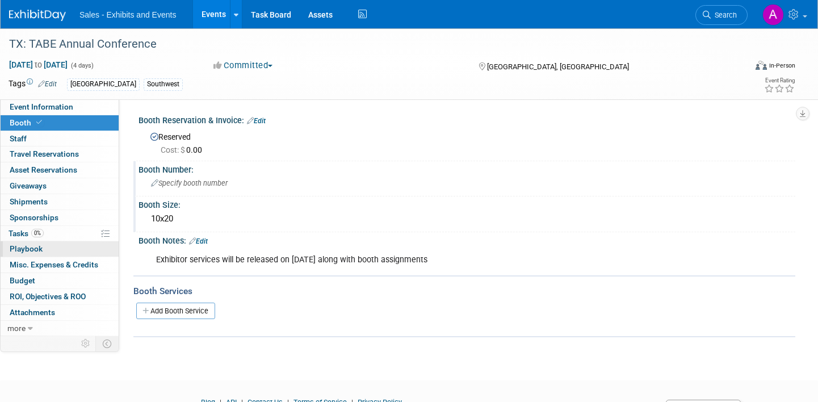
click at [62, 247] on link "0 Playbook 0" at bounding box center [60, 248] width 118 height 15
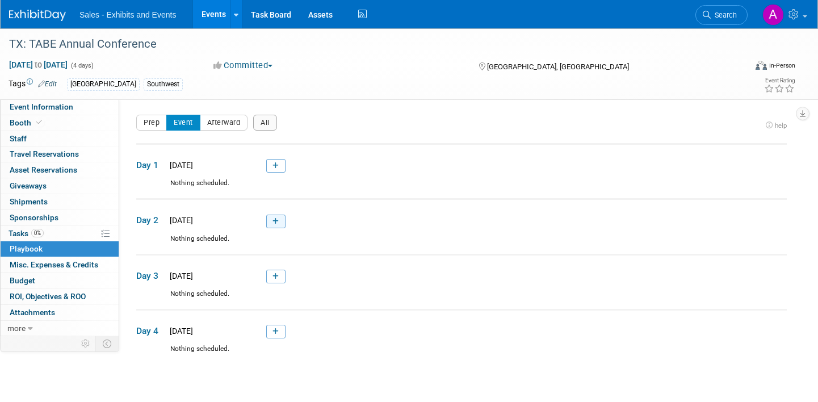
click at [277, 220] on icon at bounding box center [275, 221] width 6 height 7
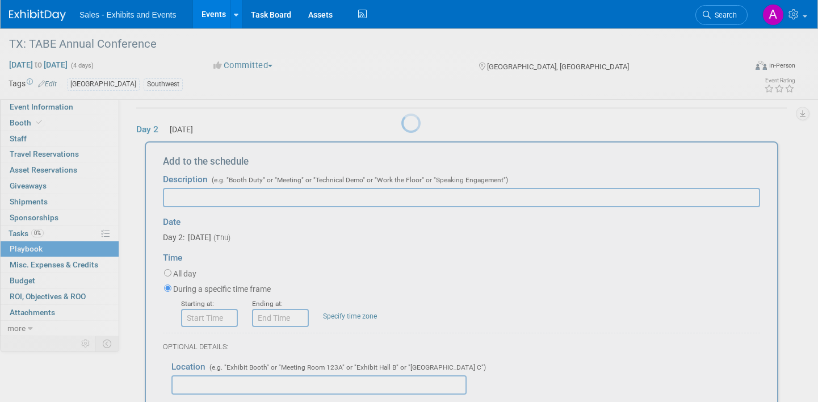
scroll to position [92, 0]
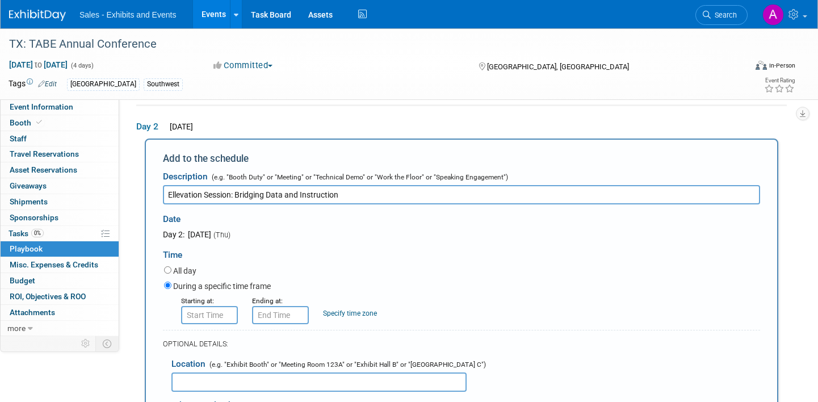
click at [236, 193] on input "Ellevation Session: Bridging Data and Instruction" at bounding box center [461, 194] width 597 height 19
click at [340, 189] on input "Ellevation Session | Bridging Data and Instruction" at bounding box center [461, 194] width 597 height 19
type input "Ellevation Session | Bridging Data and Instruction: A Seamless Approach to Supp…"
click at [217, 314] on input "text" at bounding box center [209, 315] width 57 height 18
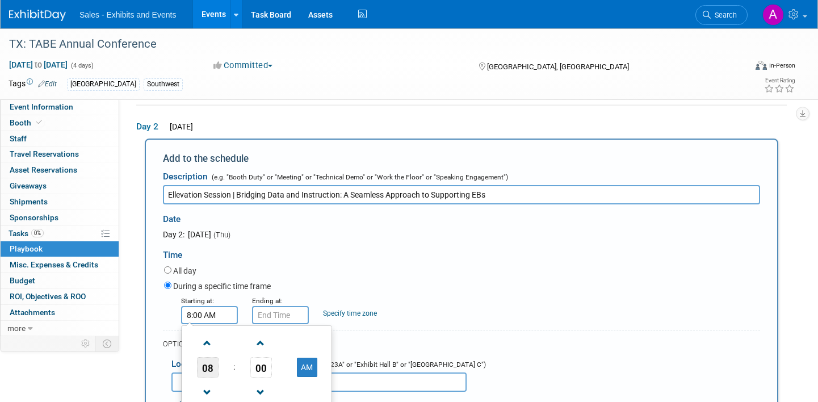
click at [207, 364] on span "08" at bounding box center [208, 367] width 22 height 20
click at [237, 338] on td "01" at bounding box center [238, 343] width 36 height 31
type input "1:00 AM"
click at [274, 315] on input "text" at bounding box center [280, 315] width 57 height 18
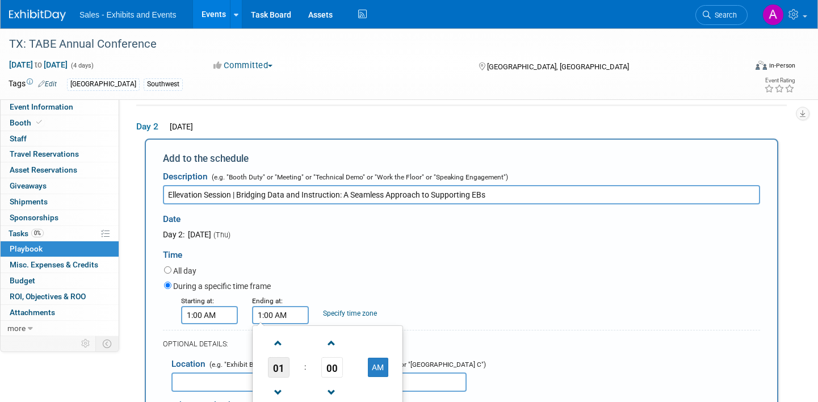
click at [280, 369] on span "01" at bounding box center [279, 367] width 22 height 20
click at [345, 344] on td "02" at bounding box center [345, 343] width 36 height 31
click at [337, 350] on span at bounding box center [332, 343] width 20 height 20
click at [333, 374] on span "01" at bounding box center [332, 367] width 22 height 20
click at [384, 336] on td "15" at bounding box center [382, 343] width 36 height 31
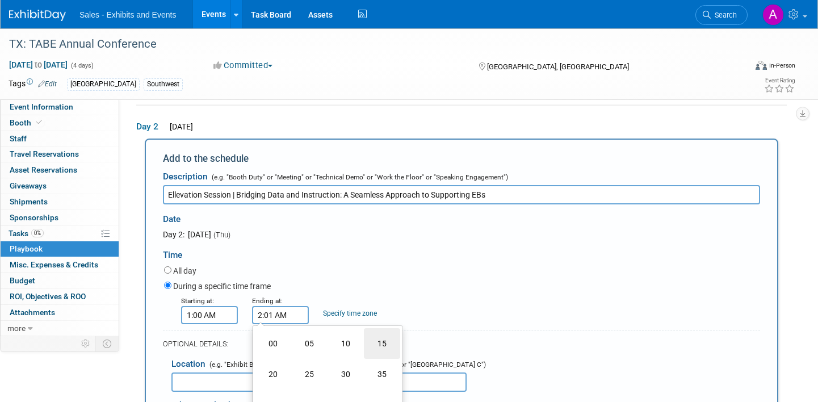
type input "2:15 AM"
click at [224, 314] on input "1:00 AM" at bounding box center [209, 315] width 57 height 18
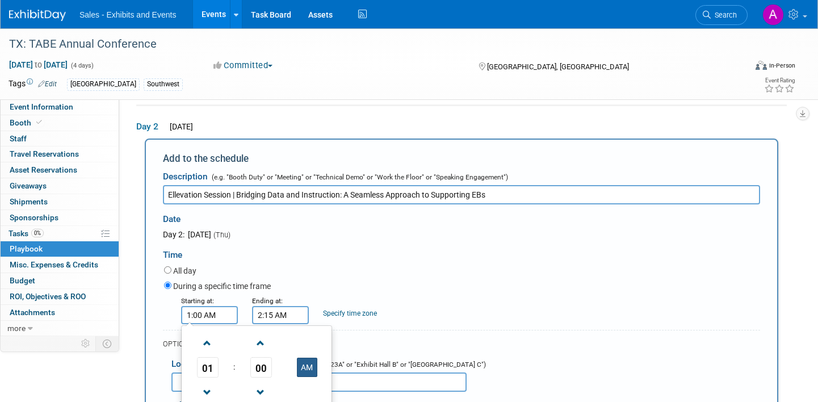
click at [306, 363] on button "AM" at bounding box center [307, 366] width 20 height 19
type input "1:00 PM"
click at [293, 311] on input "2:15 AM" at bounding box center [280, 315] width 57 height 18
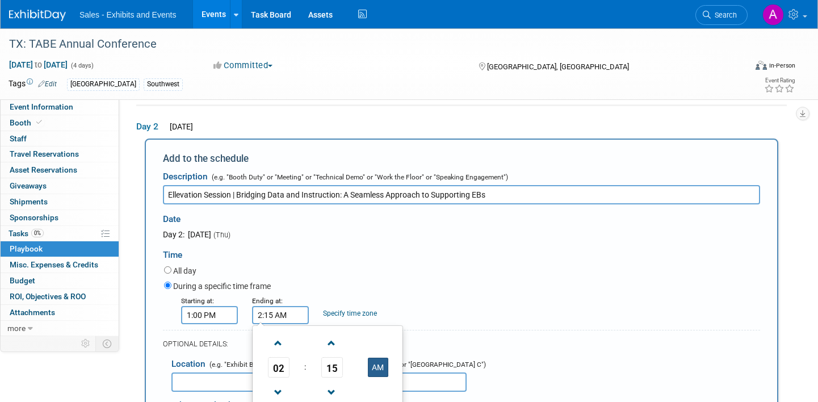
click at [374, 361] on button "AM" at bounding box center [378, 366] width 20 height 19
type input "2:15 PM"
click at [339, 256] on div "Time" at bounding box center [461, 252] width 597 height 24
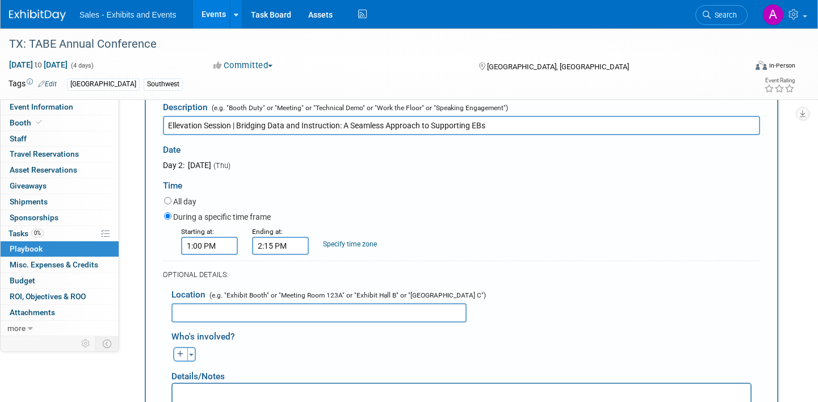
scroll to position [163, 0]
click at [230, 314] on input "text" at bounding box center [318, 310] width 295 height 19
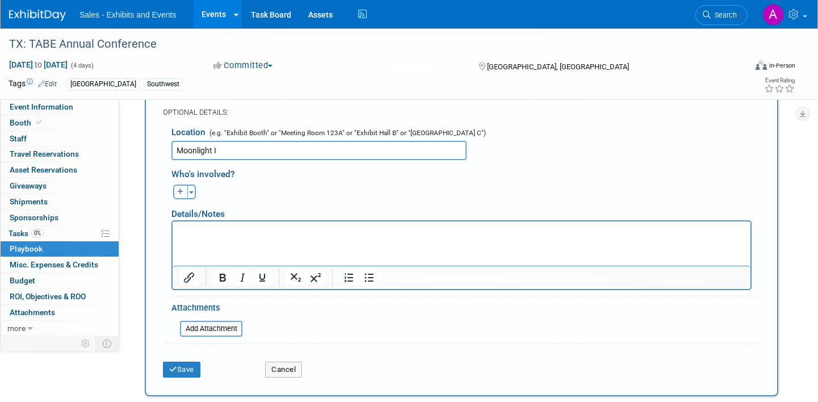
scroll to position [294, 0]
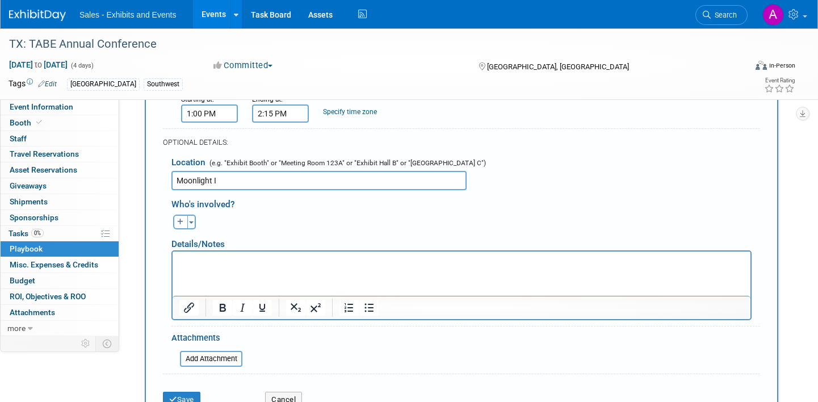
type input "Moonlight I"
click at [228, 267] on html at bounding box center [461, 259] width 578 height 16
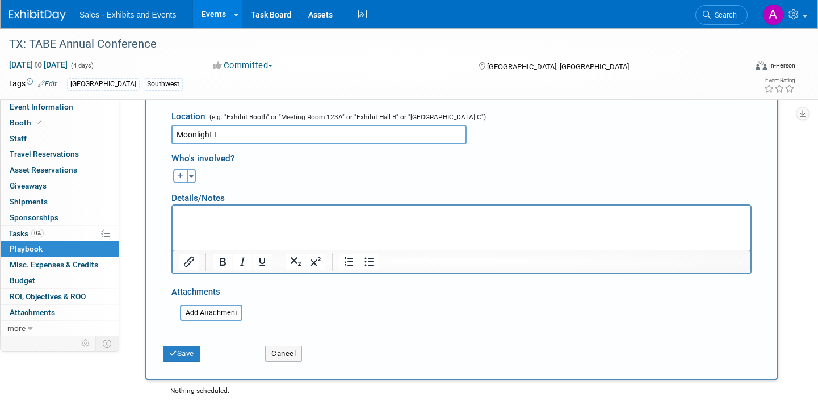
scroll to position [341, 0]
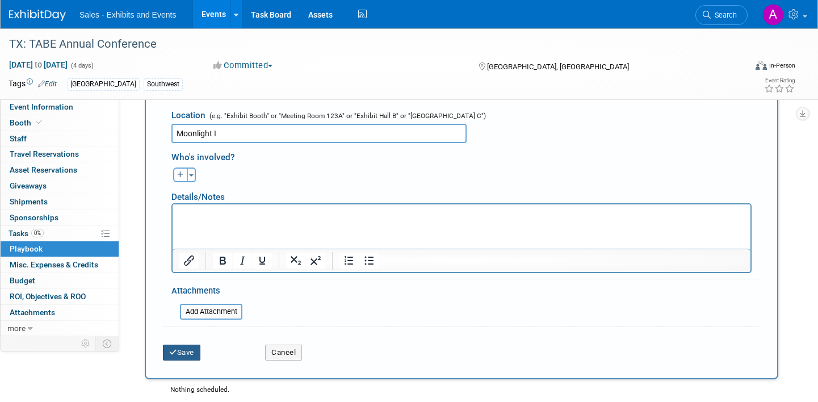
click at [184, 354] on button "Save" at bounding box center [181, 352] width 37 height 16
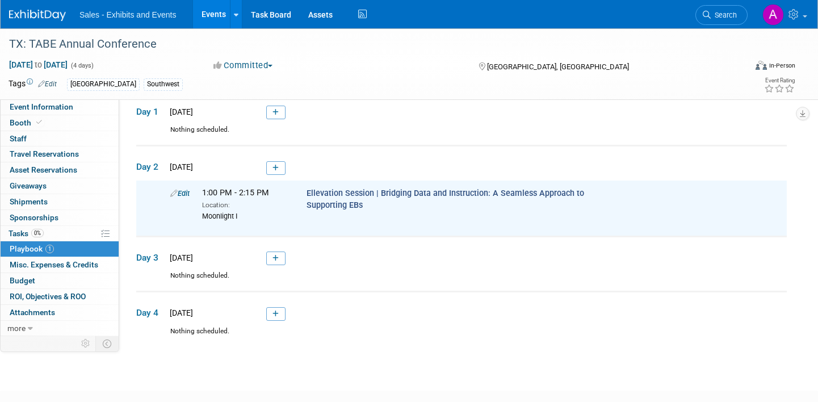
scroll to position [46, 0]
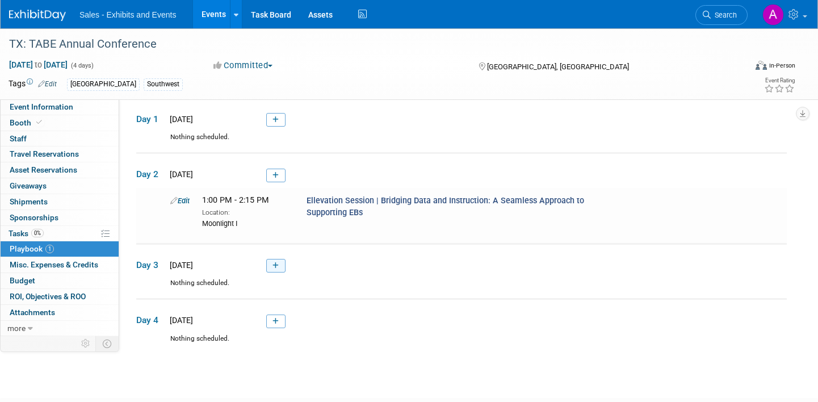
click at [280, 266] on link at bounding box center [275, 266] width 19 height 14
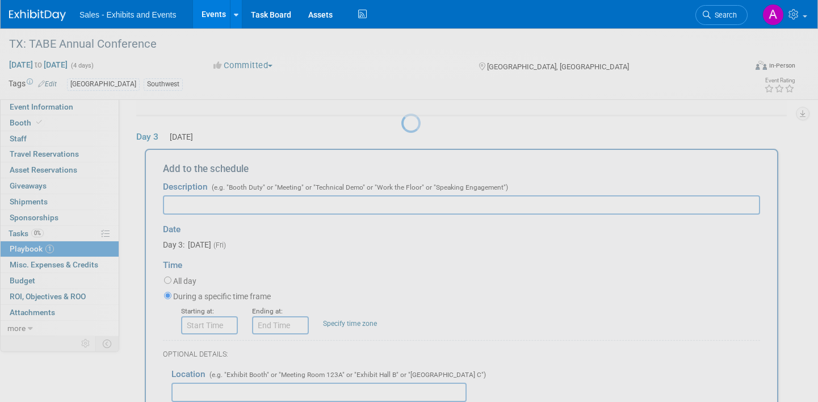
scroll to position [183, 0]
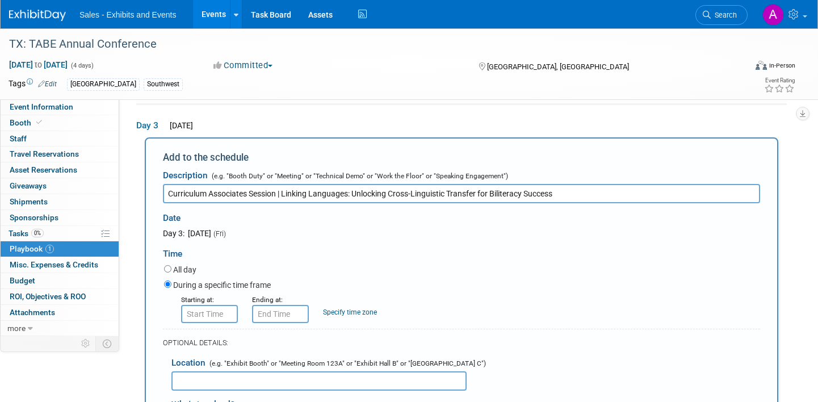
type input "Curriculum Associates Session | Linking Languages: Unlocking Cross-Linguistic T…"
click at [209, 315] on input "text" at bounding box center [209, 314] width 57 height 18
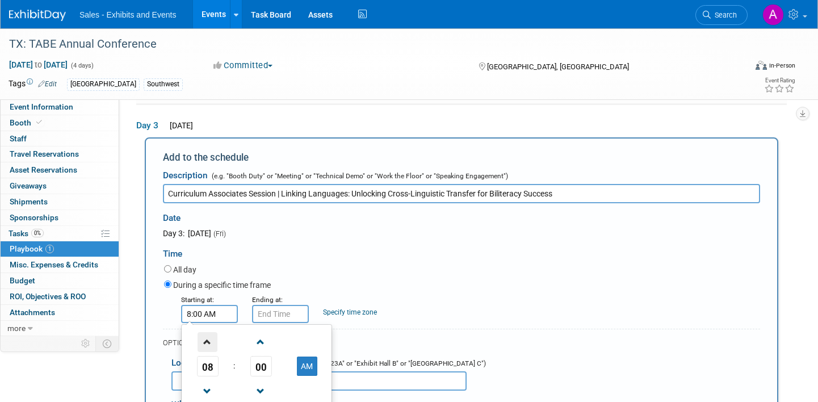
click at [211, 341] on span at bounding box center [207, 342] width 20 height 20
click at [255, 362] on span "00" at bounding box center [261, 366] width 22 height 20
click at [267, 369] on td "30" at bounding box center [274, 372] width 36 height 31
type input "10:30 AM"
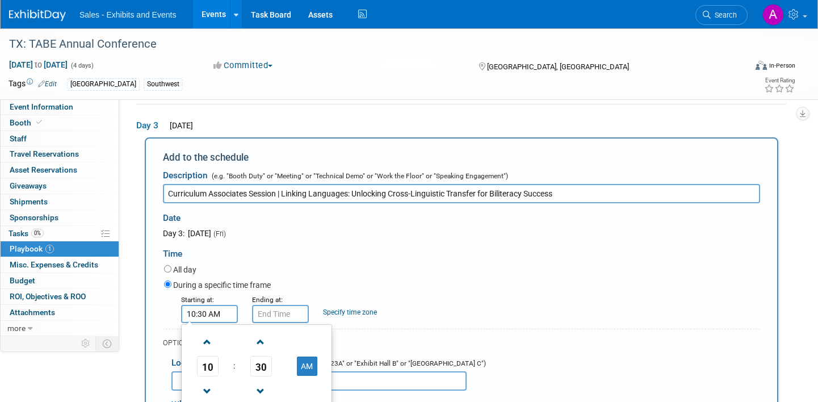
click at [285, 314] on input "text" at bounding box center [280, 314] width 57 height 18
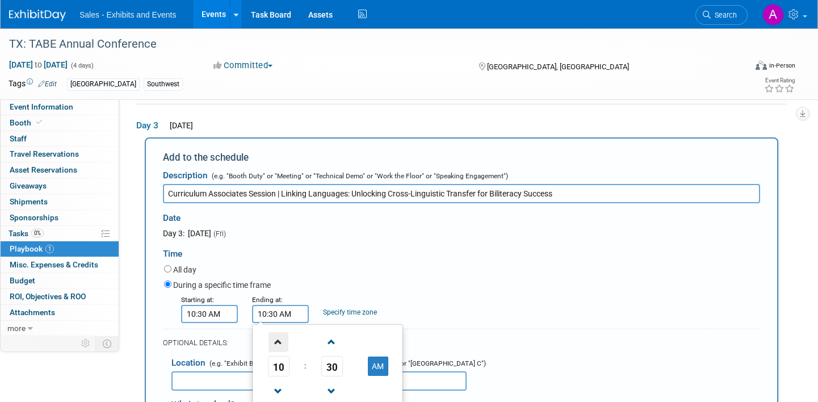
click at [276, 342] on span at bounding box center [278, 342] width 20 height 20
click at [334, 342] on span at bounding box center [332, 342] width 20 height 20
click at [335, 369] on span "32" at bounding box center [332, 366] width 22 height 20
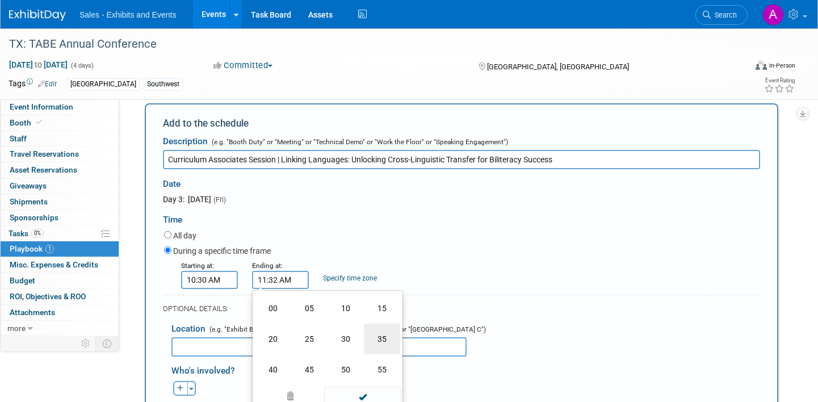
scroll to position [230, 0]
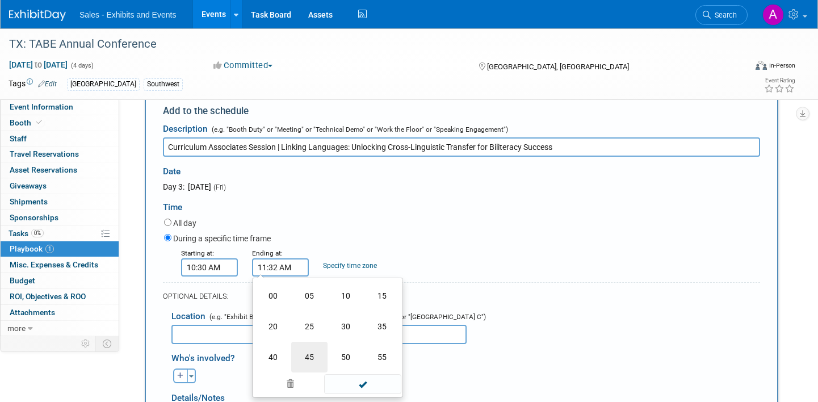
click at [309, 354] on td "45" at bounding box center [309, 357] width 36 height 31
type input "11:45 AM"
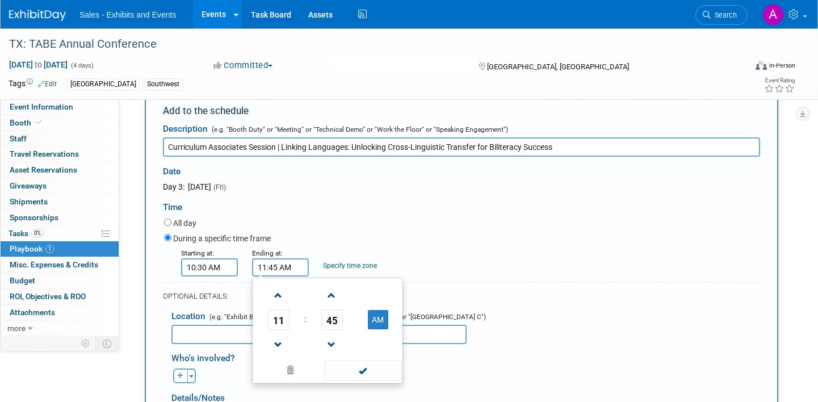
click at [339, 237] on div "During a specific time frame" at bounding box center [462, 238] width 596 height 15
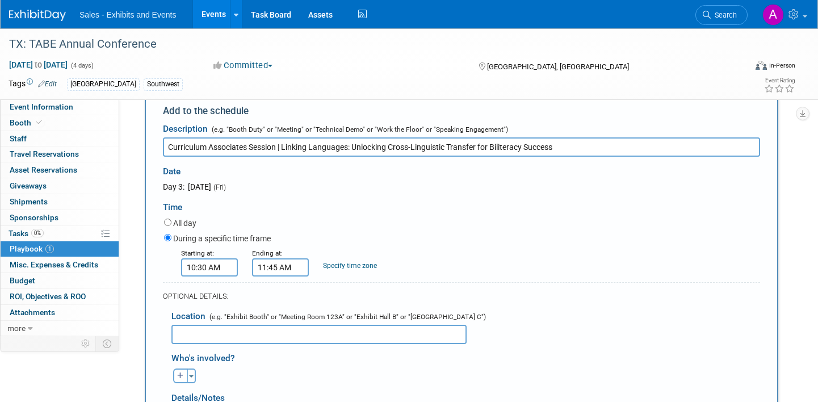
click at [308, 328] on input "text" at bounding box center [318, 334] width 295 height 19
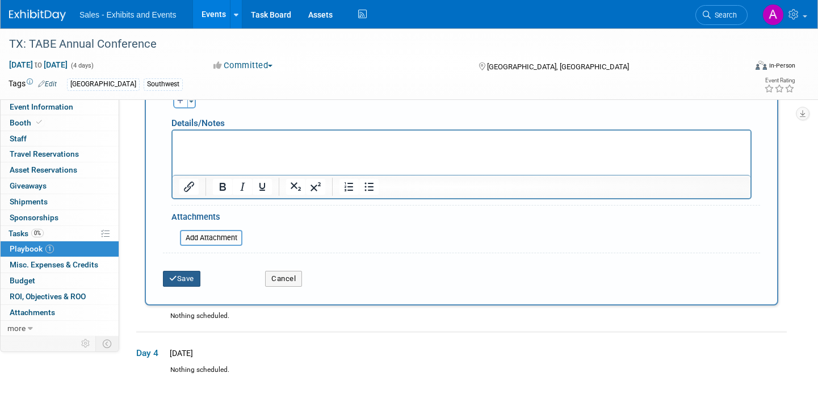
type input "Moonlight I"
click at [181, 274] on button "Save" at bounding box center [181, 279] width 37 height 16
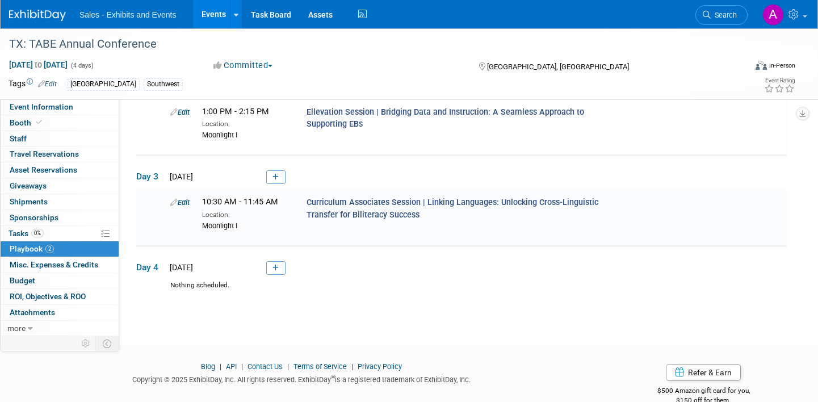
scroll to position [157, 0]
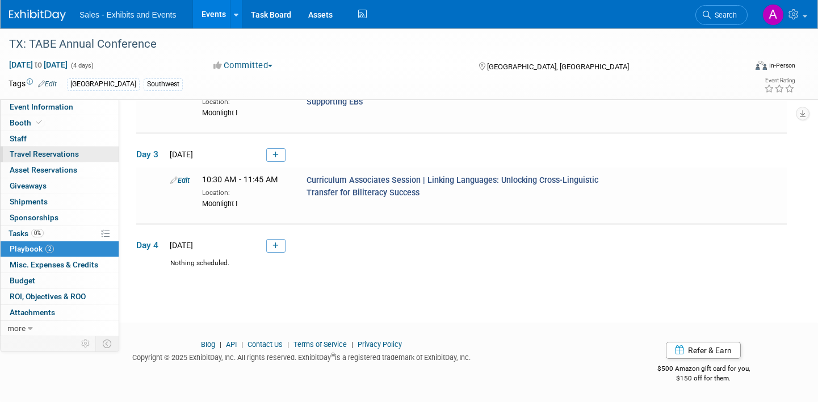
click at [47, 154] on span "Travel Reservations 0" at bounding box center [44, 153] width 69 height 9
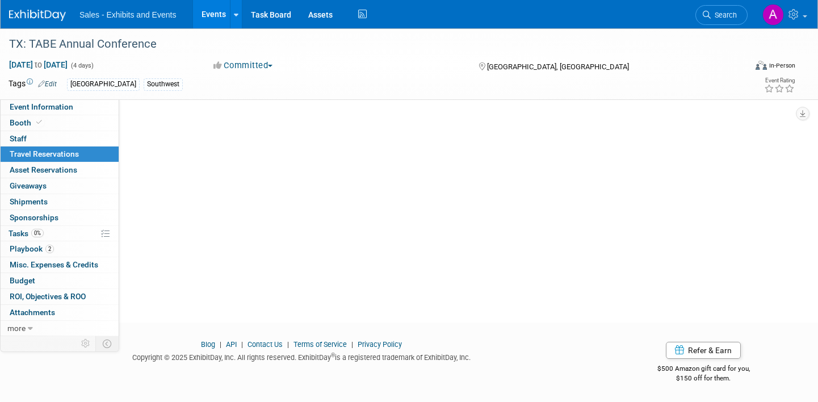
scroll to position [0, 0]
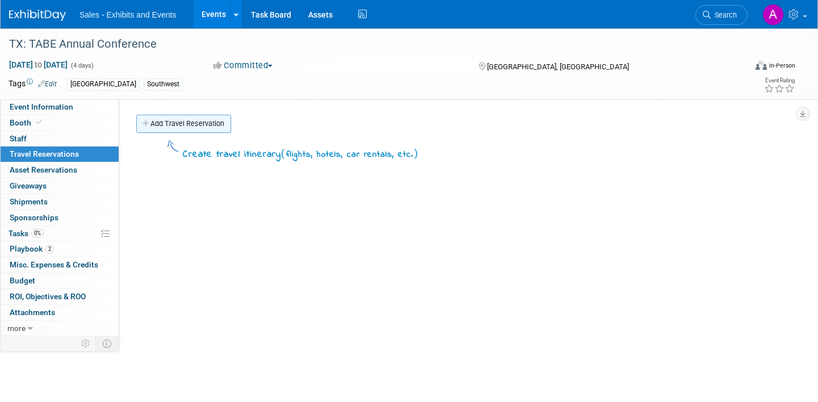
click at [202, 124] on link "Add Travel Reservation" at bounding box center [183, 124] width 95 height 18
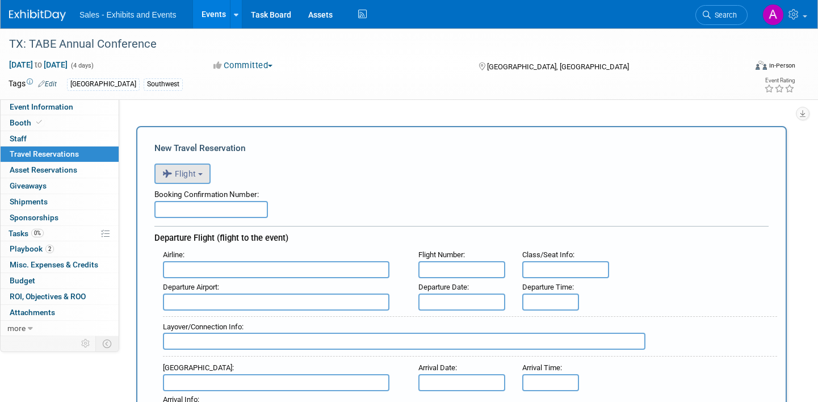
click at [199, 173] on button "Flight" at bounding box center [182, 173] width 56 height 20
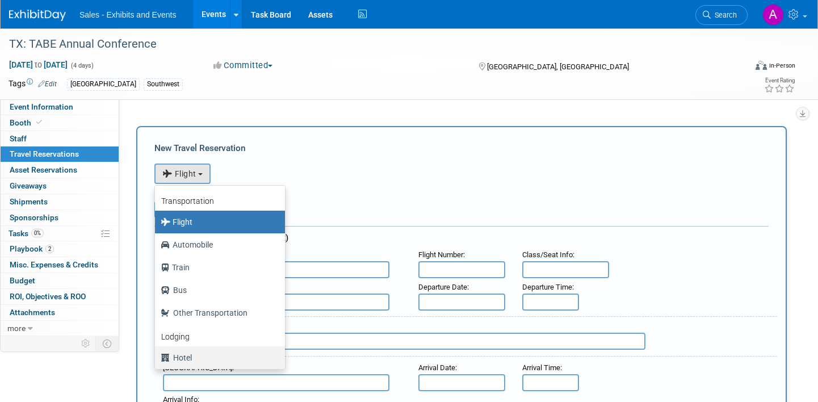
click at [195, 353] on label "Hotel" at bounding box center [217, 357] width 113 height 18
click at [157, 353] on input "Hotel" at bounding box center [152, 355] width 7 height 7
select select "6"
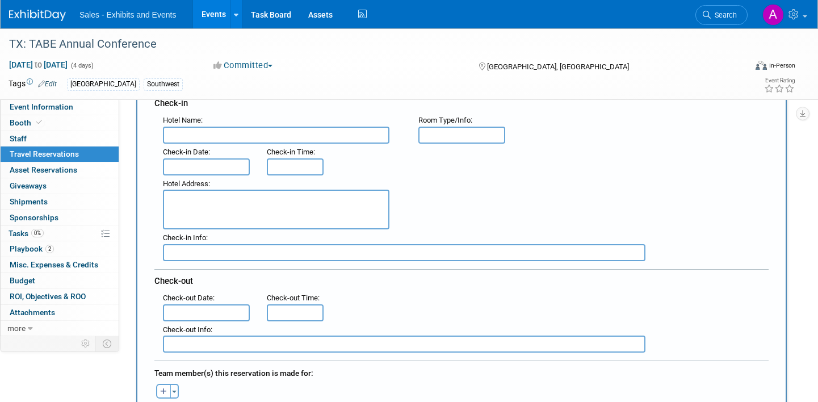
scroll to position [136, 0]
click at [209, 137] on input "text" at bounding box center [276, 133] width 226 height 17
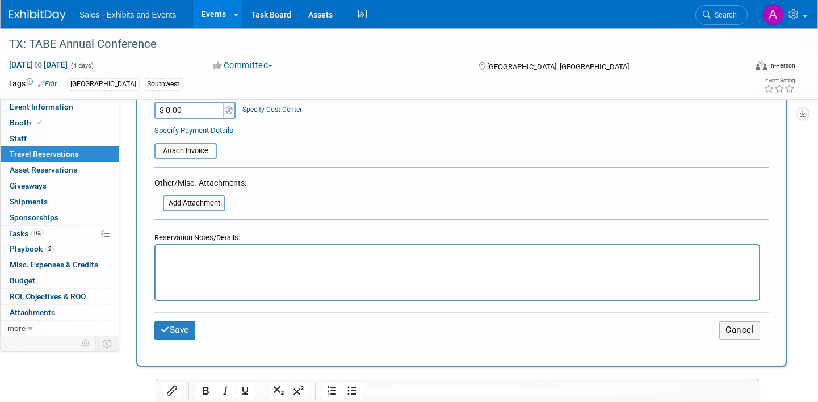
scroll to position [470, 0]
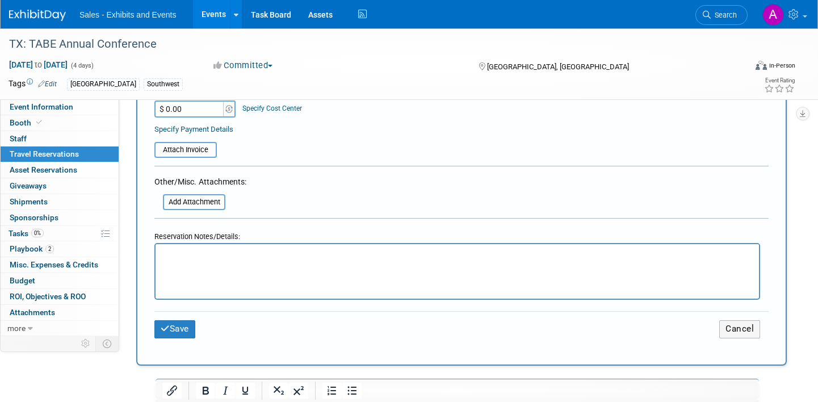
type input "Marriott Dallas Allen Hotel and Convention Center"
click at [207, 259] on p "Rich Text Area. Press ALT-0 for help." at bounding box center [457, 254] width 590 height 12
paste body "Rich Text Area. Press ALT-0 for help."
click at [653, 255] on p "https://www.marriott.com/event-reservations/reservation-link.mi?id=174351831291…" at bounding box center [457, 254] width 590 height 12
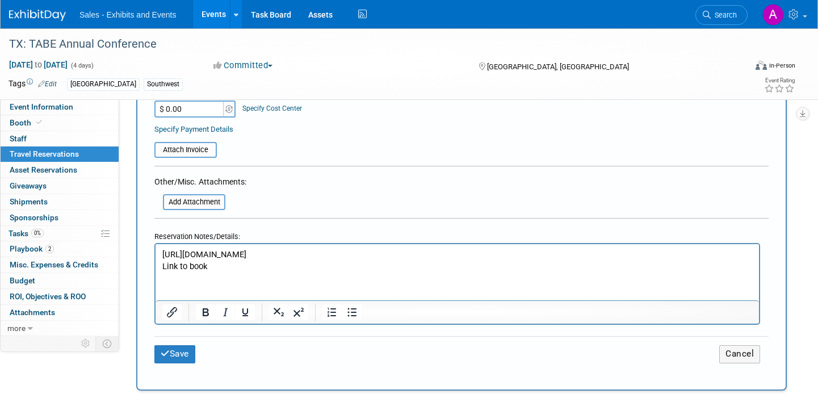
click at [469, 259] on p "https://www.marriott.com/event-reservations/reservation-link.mi?id=174351831291…" at bounding box center [457, 254] width 590 height 12
click at [168, 314] on icon "Insert/edit link" at bounding box center [172, 312] width 14 height 14
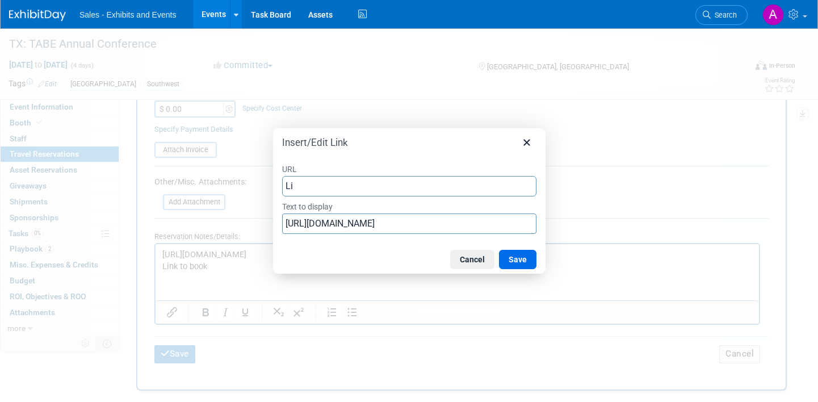
type input "L"
type input "Booking"
click at [519, 255] on button "Save" at bounding box center [517, 259] width 37 height 19
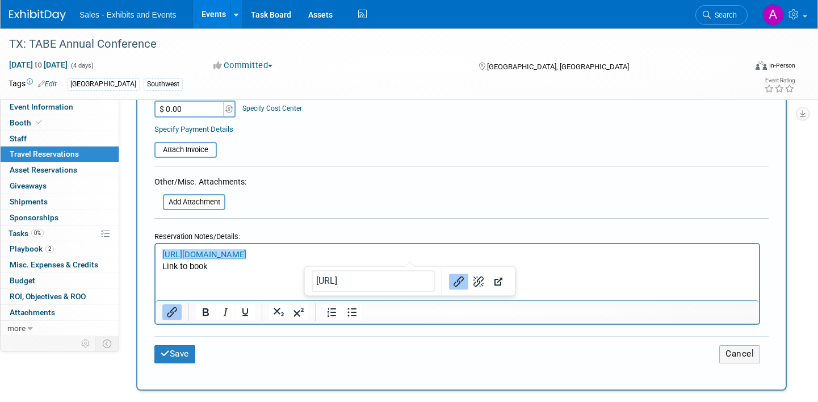
click at [220, 267] on p "Link to book" at bounding box center [457, 266] width 590 height 12
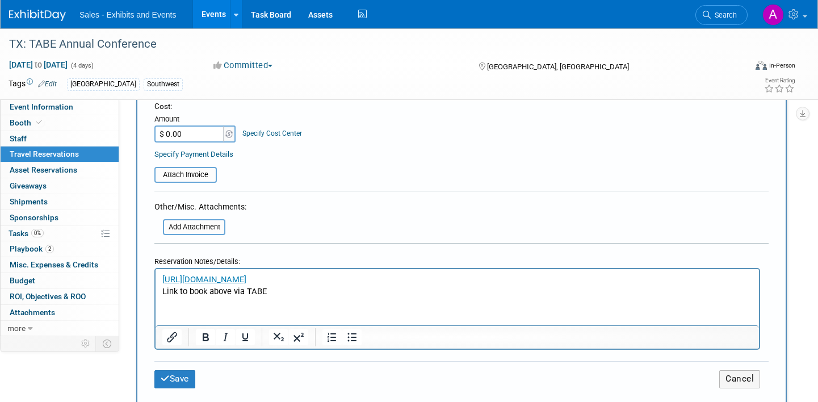
click at [289, 165] on table "Attach Invoice" at bounding box center [461, 170] width 614 height 26
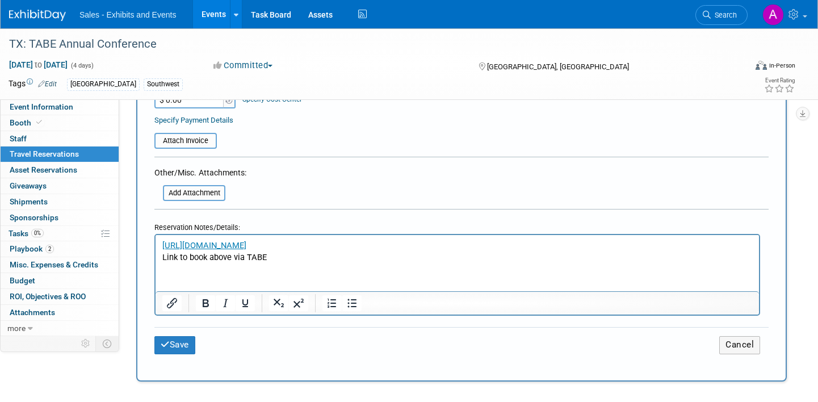
scroll to position [481, 0]
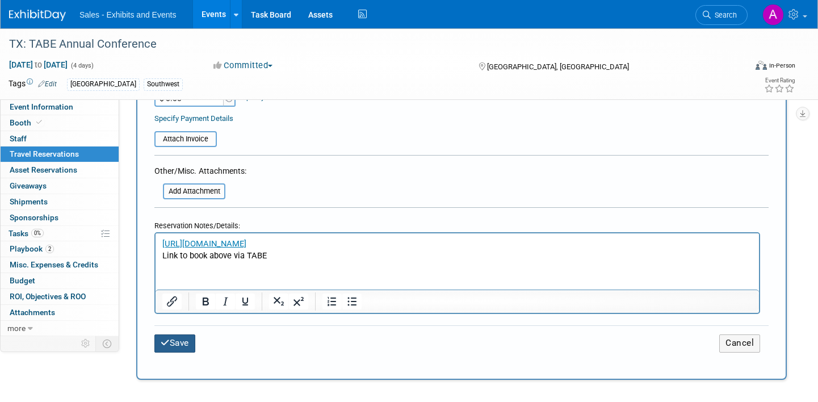
click at [179, 344] on button "Save" at bounding box center [174, 343] width 41 height 18
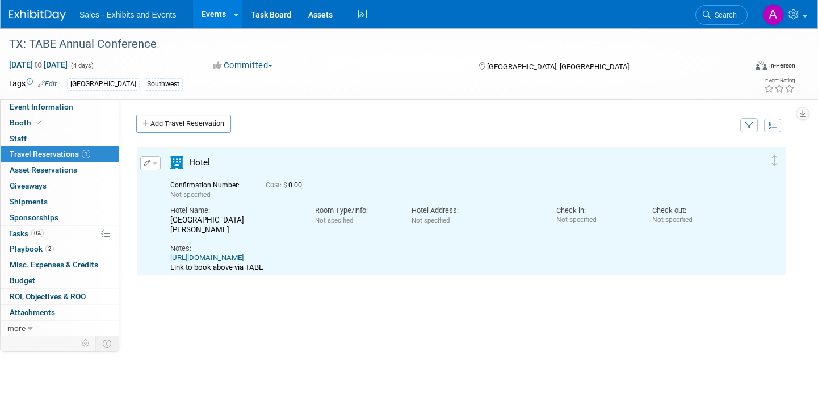
scroll to position [0, 0]
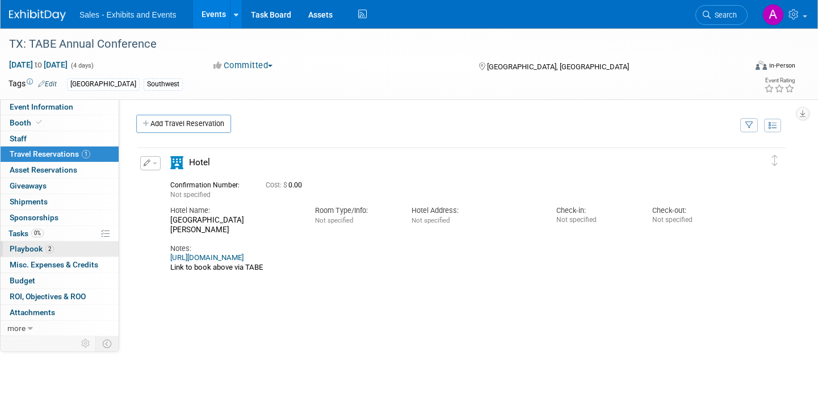
click at [49, 250] on span "2" at bounding box center [49, 249] width 9 height 9
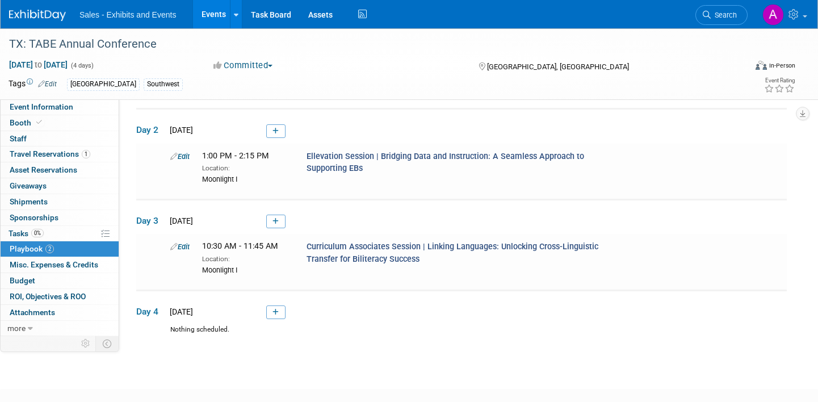
scroll to position [89, 0]
click at [279, 132] on link at bounding box center [275, 132] width 19 height 14
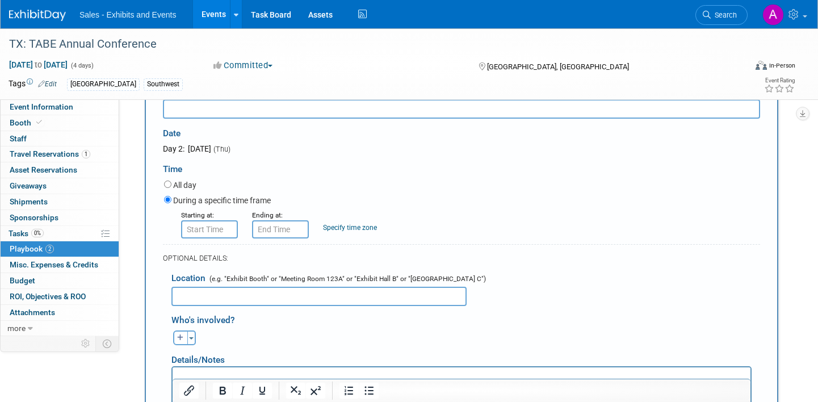
scroll to position [179, 0]
click at [222, 229] on input "text" at bounding box center [209, 228] width 57 height 18
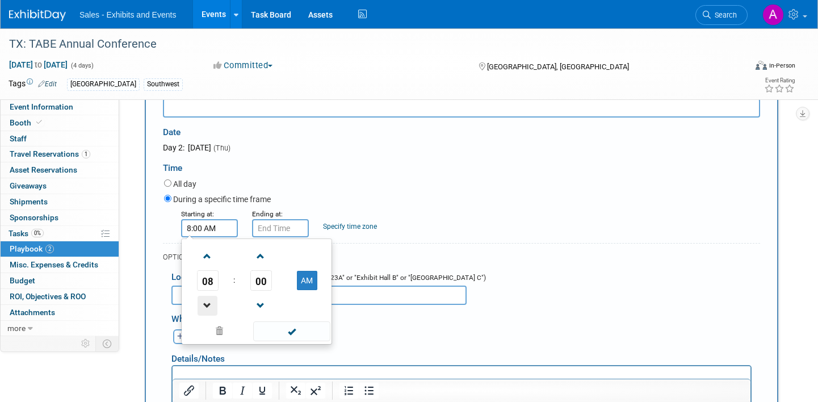
click at [207, 301] on span at bounding box center [207, 306] width 20 height 20
click at [306, 280] on button "AM" at bounding box center [307, 280] width 20 height 19
type input "6:00 PM"
click at [281, 231] on input "text" at bounding box center [280, 228] width 57 height 18
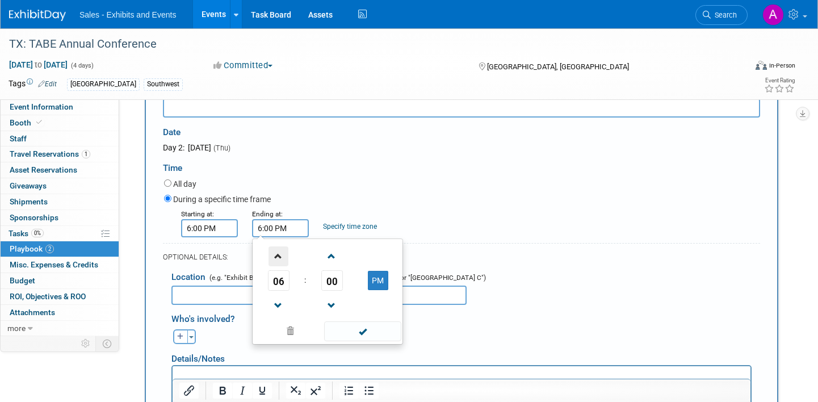
click at [284, 254] on span at bounding box center [278, 256] width 20 height 20
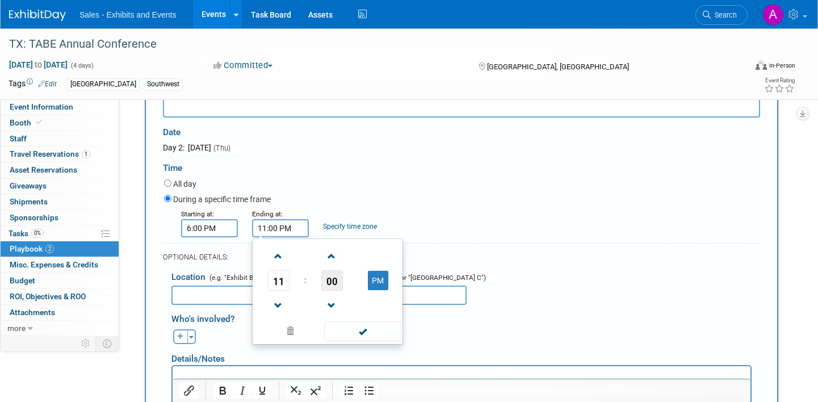
click at [326, 279] on span "00" at bounding box center [332, 280] width 22 height 20
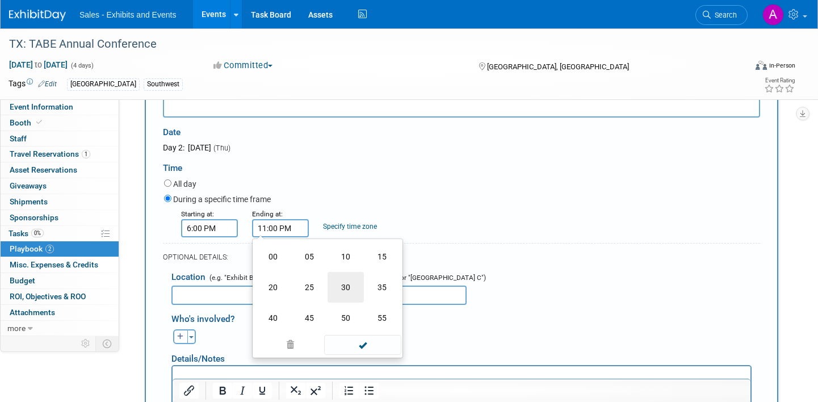
click at [342, 279] on td "30" at bounding box center [345, 287] width 36 height 31
type input "11:30 PM"
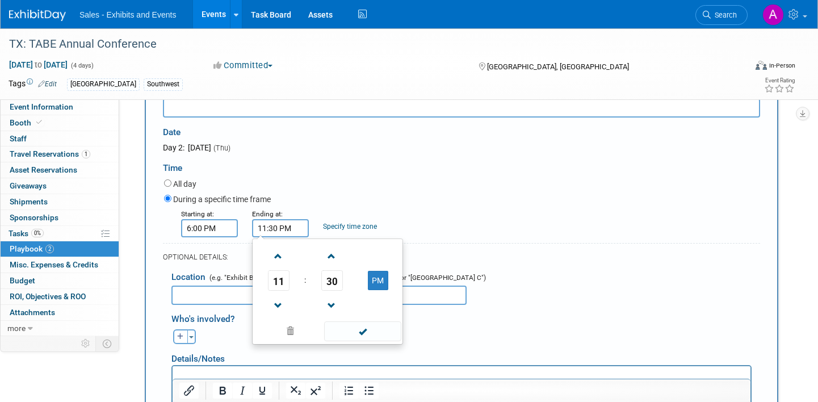
click at [319, 192] on div "During a specific time frame" at bounding box center [462, 199] width 596 height 15
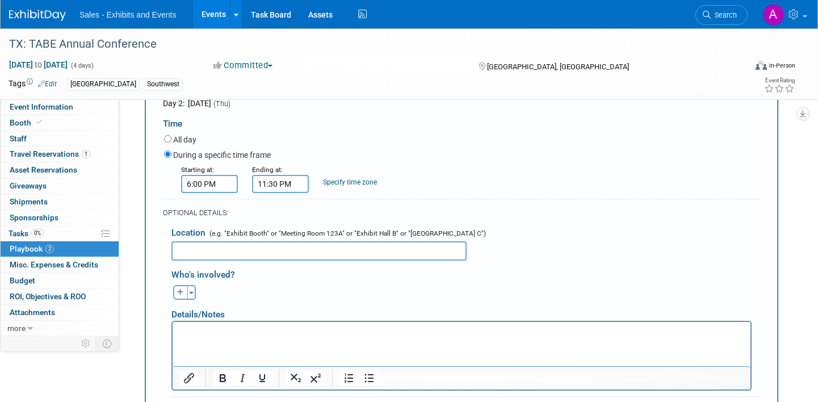
scroll to position [231, 0]
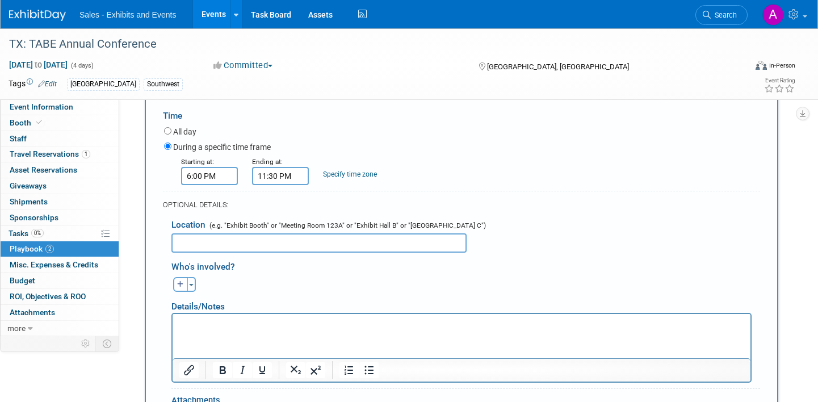
click at [236, 241] on input "text" at bounding box center [318, 242] width 295 height 19
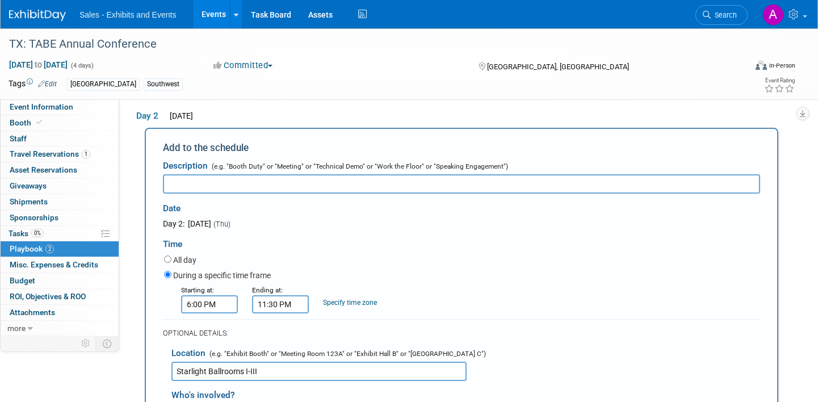
scroll to position [79, 0]
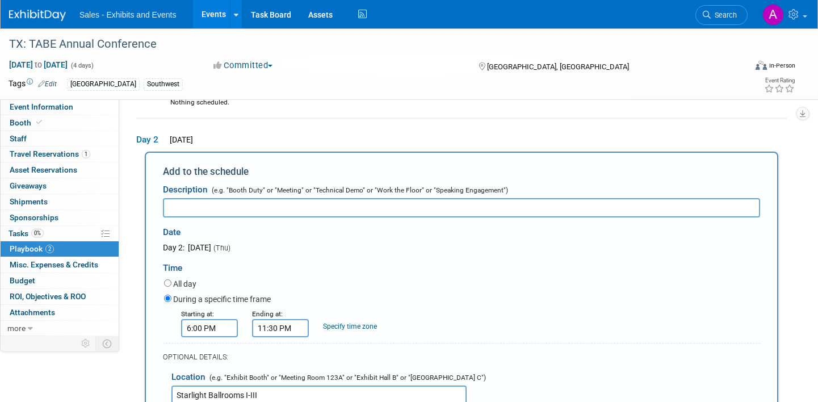
type input "Starlight Ballrooms I-III"
click at [214, 203] on input "text" at bounding box center [461, 207] width 597 height 19
type input "P"
type input "President's Gala - Sponsored by Ellevation"
click at [298, 248] on div "Day 2: October 23, 2025 (Thu)" at bounding box center [282, 247] width 239 height 11
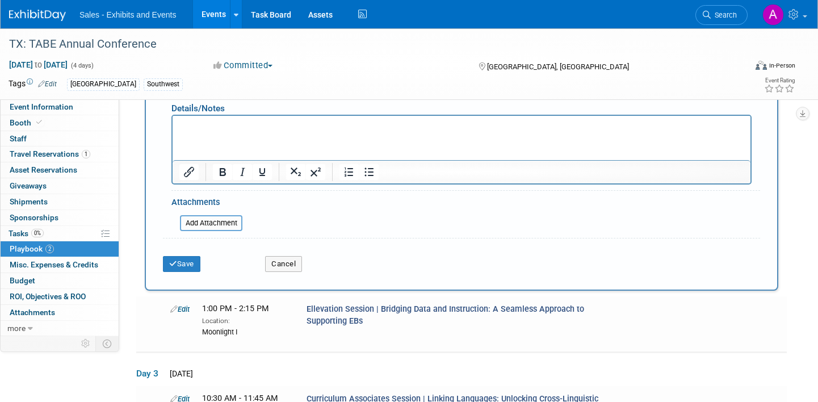
scroll to position [431, 0]
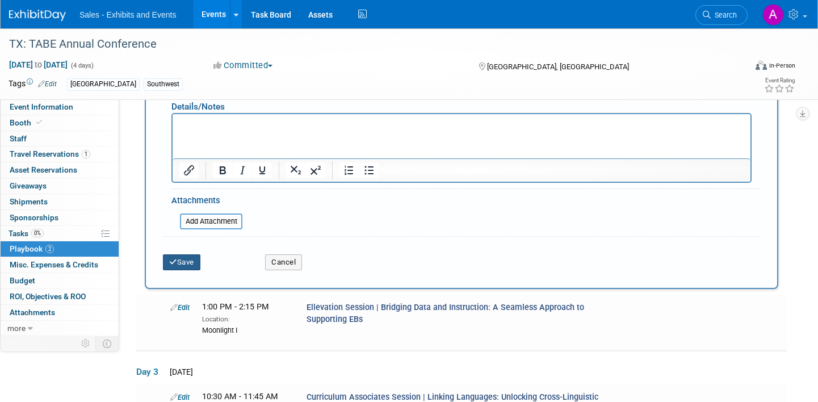
click at [191, 261] on button "Save" at bounding box center [181, 262] width 37 height 16
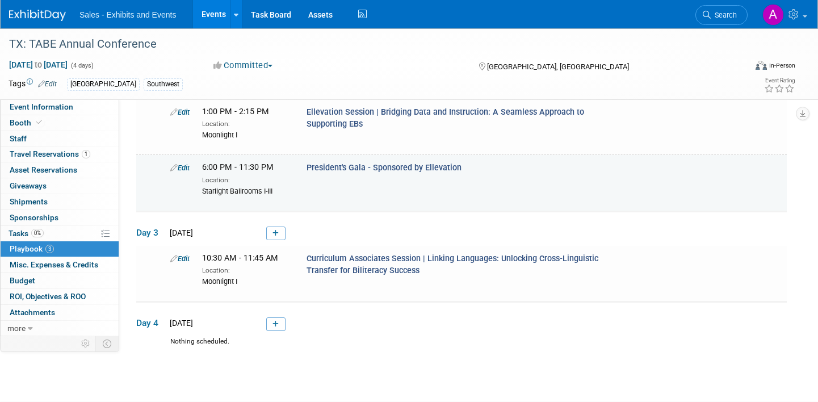
scroll to position [145, 0]
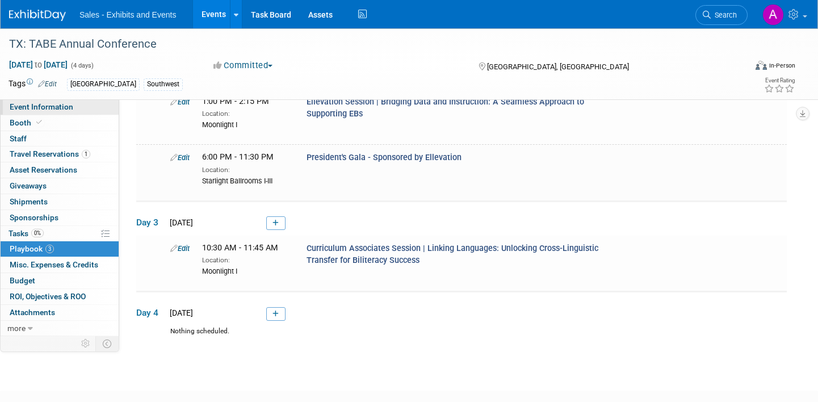
click at [77, 109] on link "Event Information" at bounding box center [60, 106] width 118 height 15
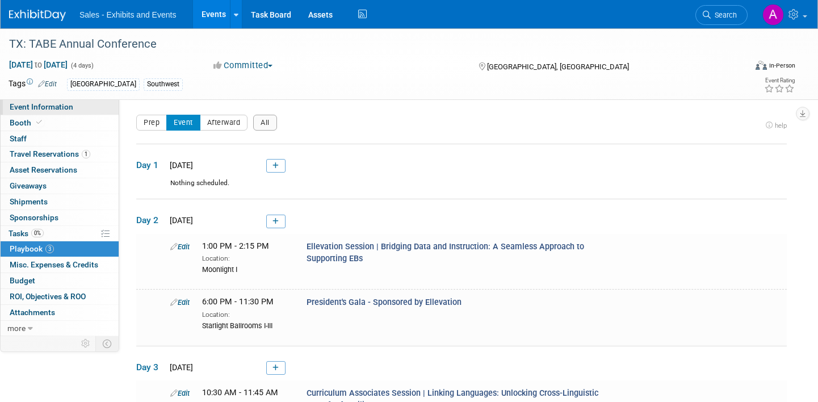
select select "Southwest"
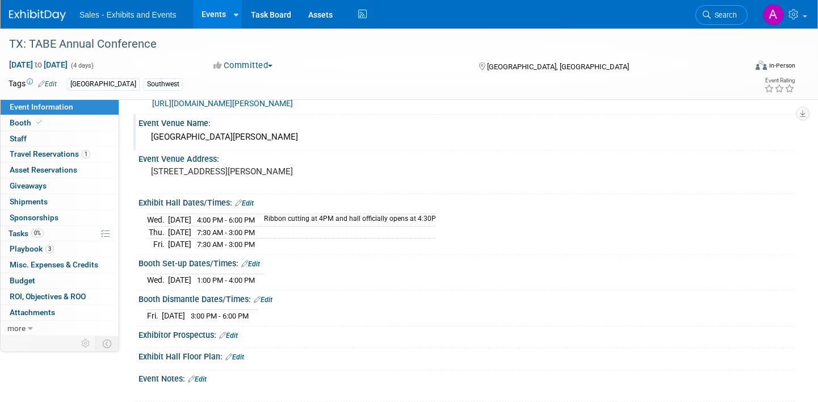
scroll to position [121, 0]
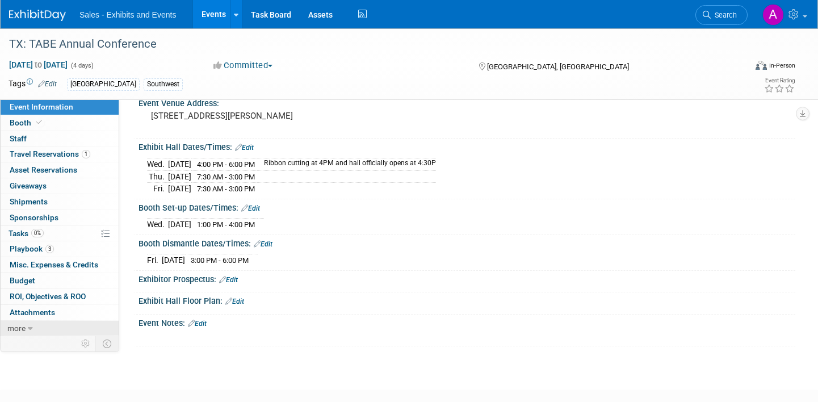
click at [33, 327] on link "more" at bounding box center [60, 328] width 118 height 15
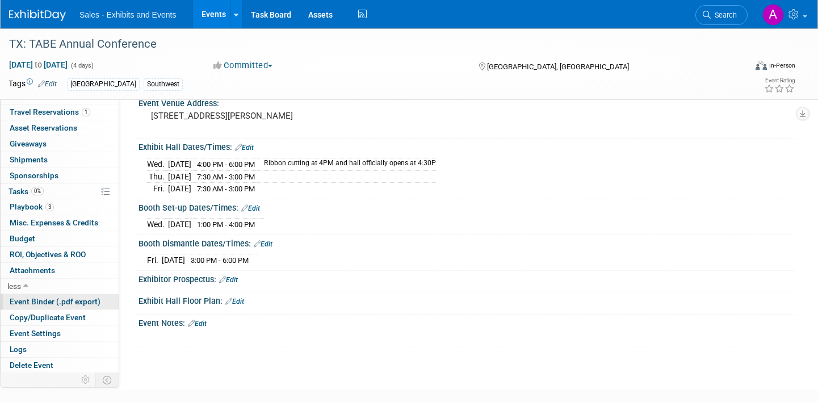
scroll to position [43, 0]
click at [61, 296] on span "Event Binder (.pdf export)" at bounding box center [55, 300] width 91 height 9
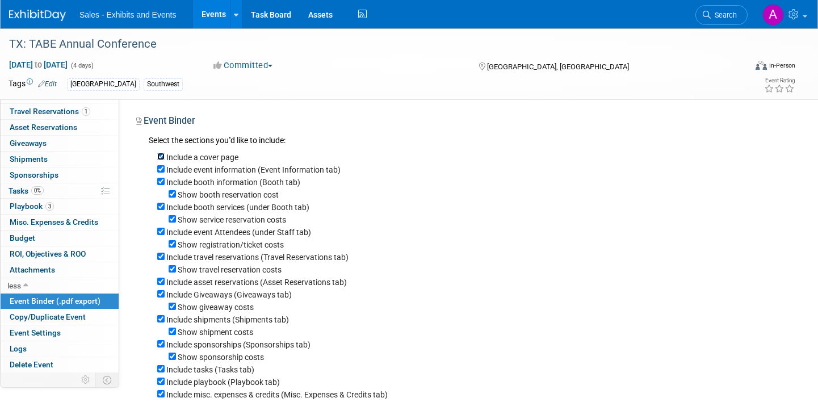
click at [161, 155] on input "Include a cover page" at bounding box center [160, 156] width 7 height 7
checkbox input "false"
click at [171, 193] on input "Show booth reservation cost" at bounding box center [171, 193] width 7 height 7
checkbox input "false"
click at [158, 207] on input "Include booth services (under Booth tab)" at bounding box center [160, 206] width 7 height 7
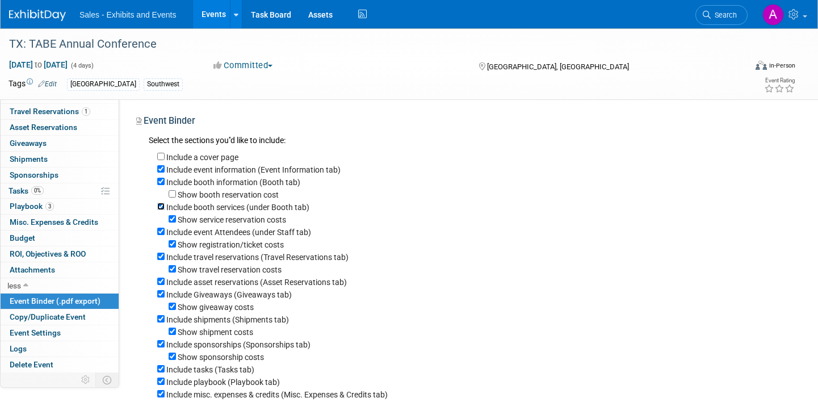
checkbox input "false"
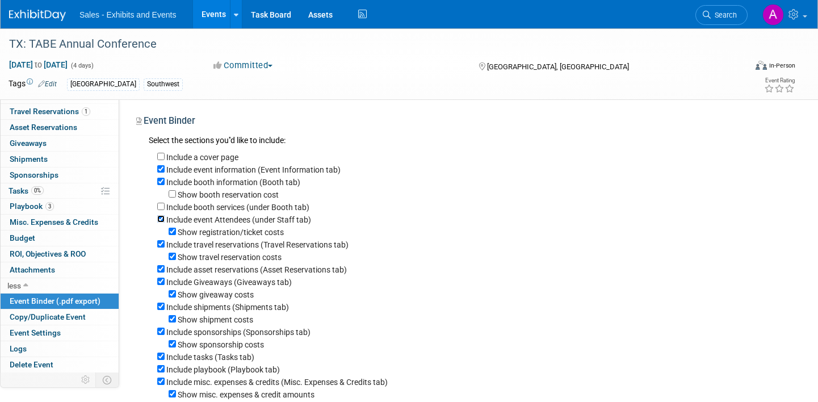
click at [164, 219] on input "Include event Attendees (under Staff tab)" at bounding box center [160, 218] width 7 height 7
checkbox input "false"
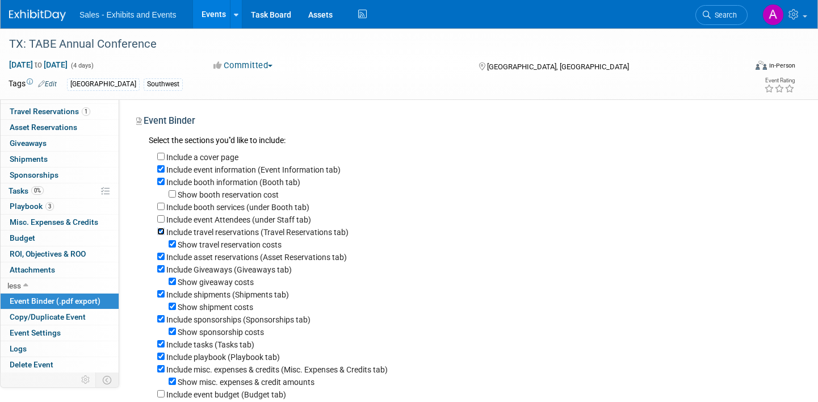
click at [159, 234] on input "Include travel reservations (Travel Reservations tab)" at bounding box center [160, 231] width 7 height 7
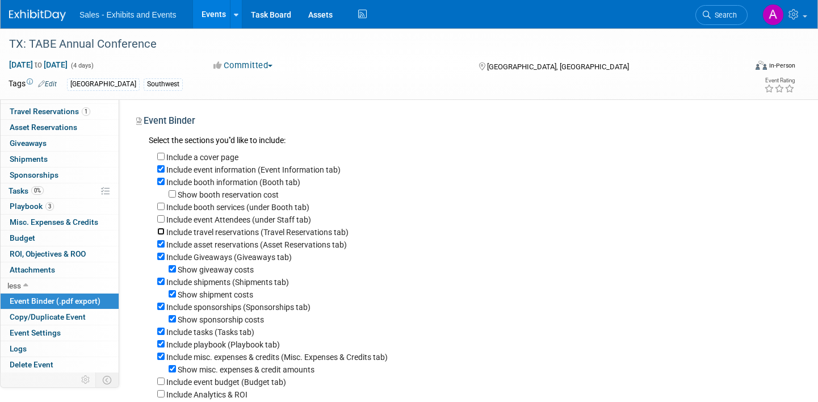
click at [161, 231] on input "Include travel reservations (Travel Reservations tab)" at bounding box center [160, 231] width 7 height 7
checkbox input "true"
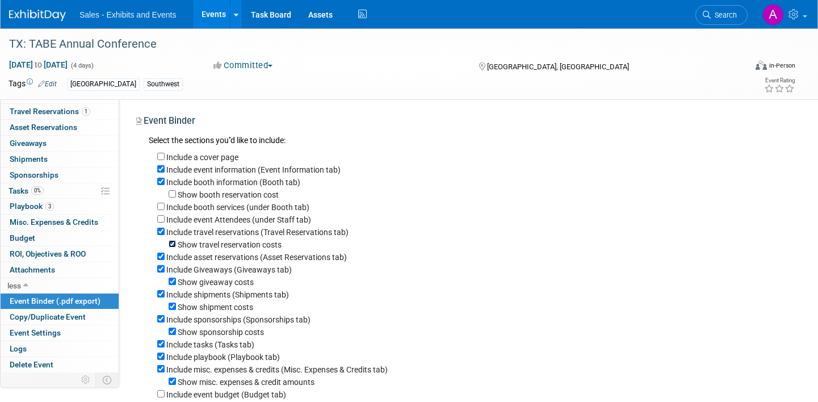
click at [170, 242] on input "Show travel reservation costs" at bounding box center [171, 243] width 7 height 7
checkbox input "false"
click at [162, 260] on input "Include asset reservations (Asset Reservations tab)" at bounding box center [160, 255] width 7 height 7
checkbox input "false"
click at [161, 271] on input "Include Giveaways (Giveaways tab)" at bounding box center [160, 268] width 7 height 7
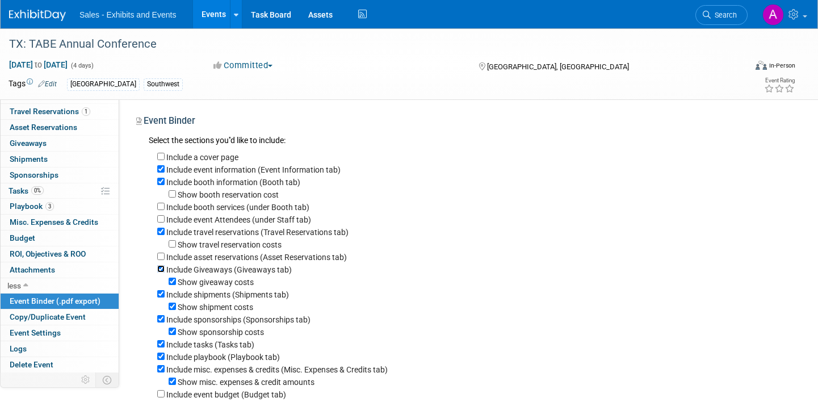
checkbox input "false"
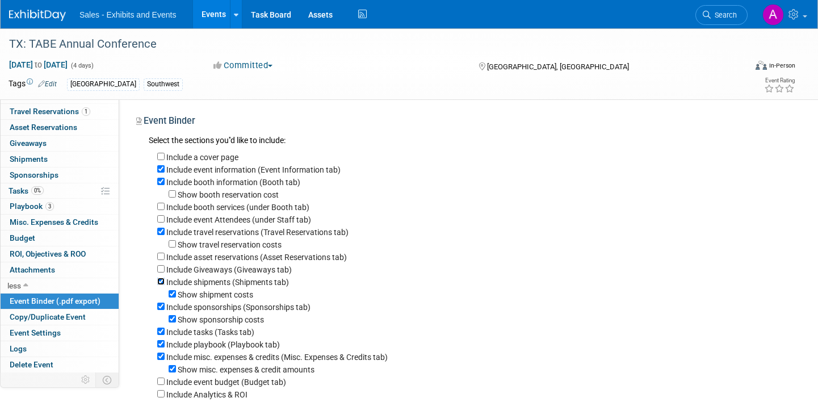
click at [161, 281] on input "Include shipments (Shipments tab)" at bounding box center [160, 280] width 7 height 7
checkbox input "false"
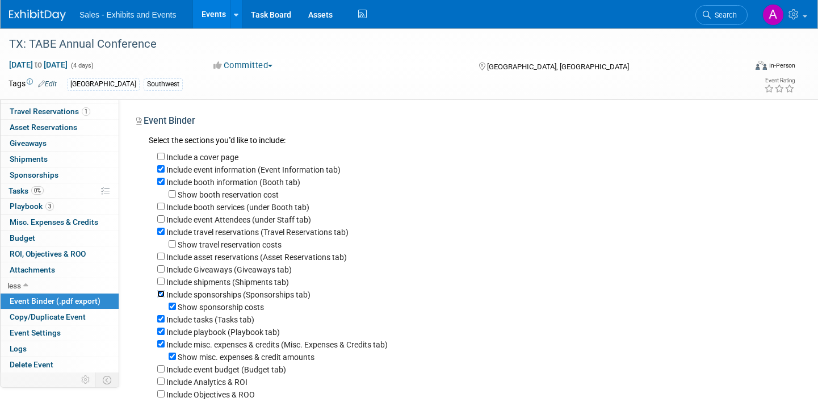
click at [159, 296] on input "Include sponsorships (Sponsorships tab)" at bounding box center [160, 293] width 7 height 7
checkbox input "false"
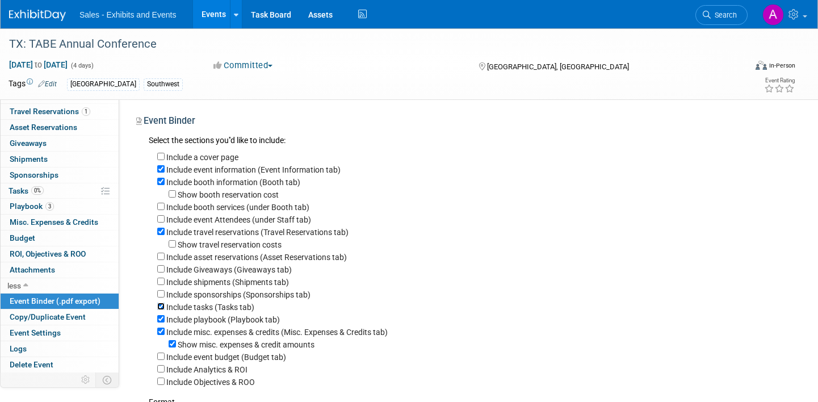
click at [162, 310] on input "Include tasks (Tasks tab)" at bounding box center [160, 305] width 7 height 7
checkbox input "false"
click at [161, 335] on input "Include misc. expenses & credits (Misc. Expenses & Credits tab)" at bounding box center [160, 330] width 7 height 7
checkbox input "false"
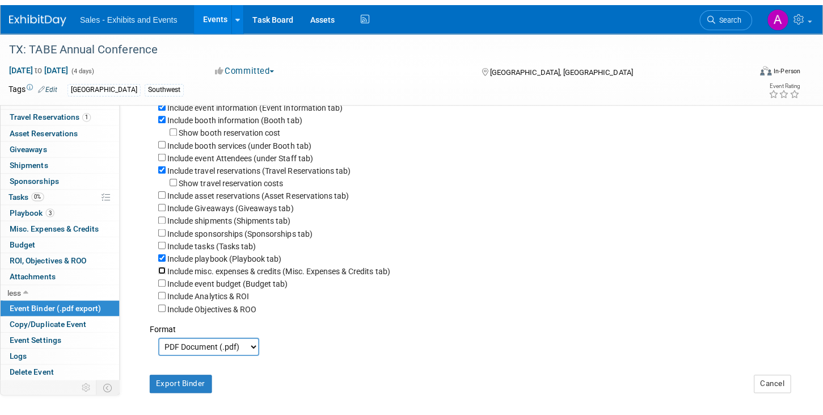
scroll to position [69, 0]
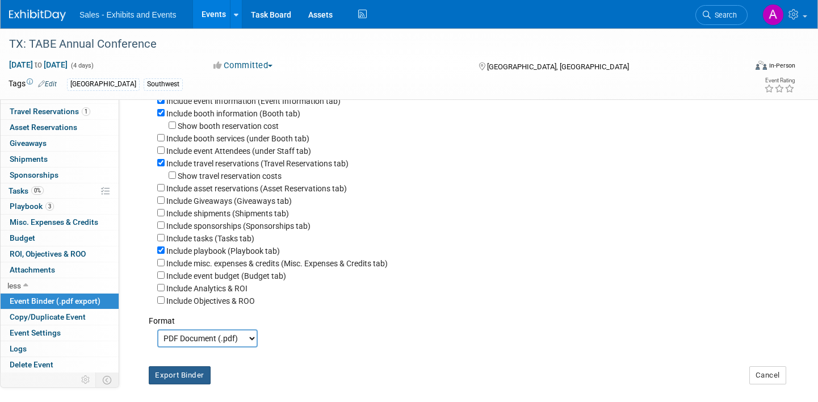
click at [181, 380] on button "Export Binder" at bounding box center [180, 375] width 62 height 18
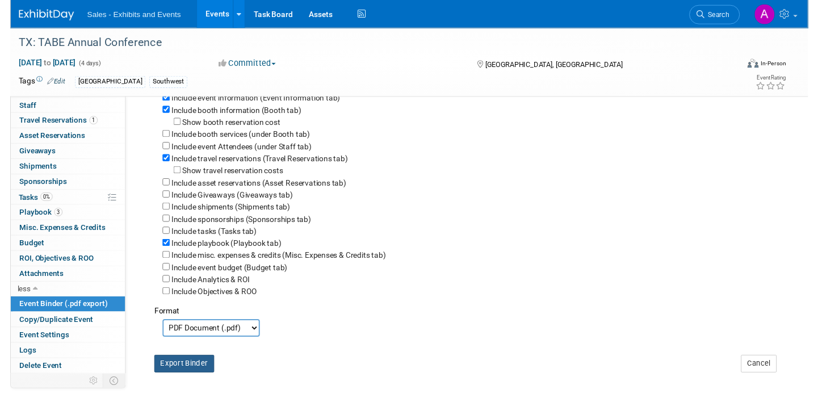
scroll to position [30, 0]
